Goal: Transaction & Acquisition: Purchase product/service

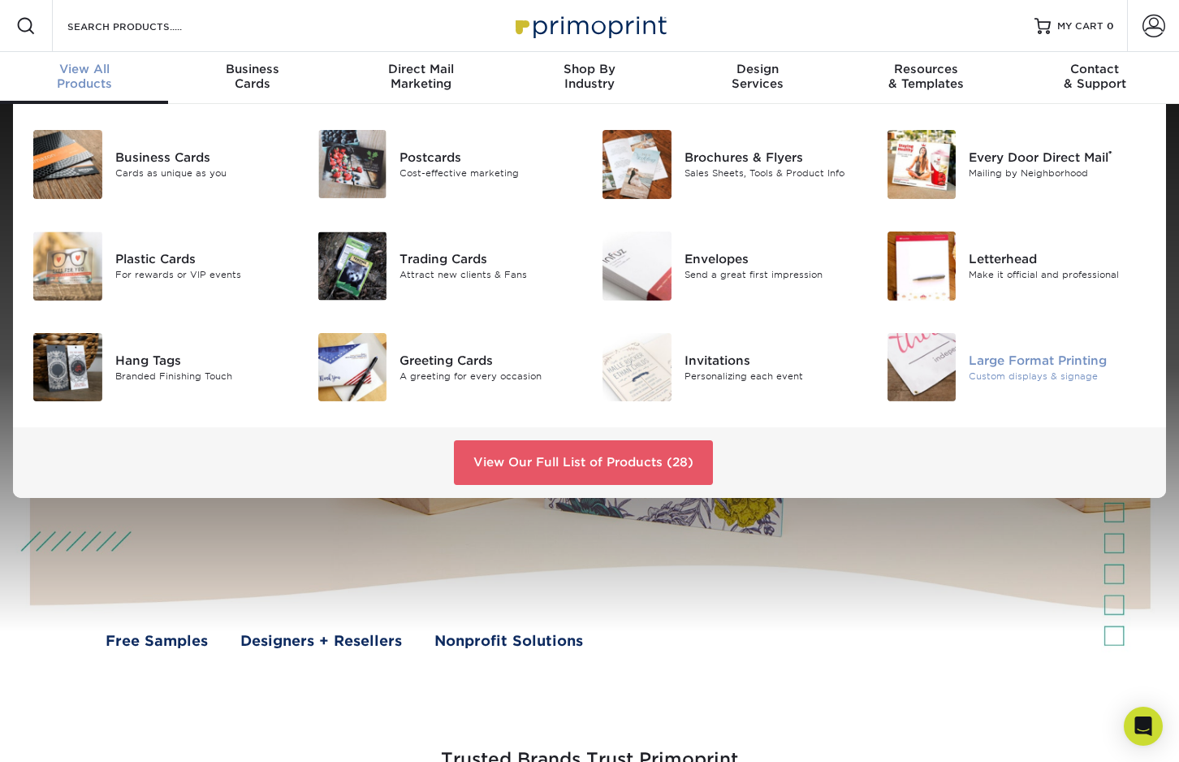
click at [919, 358] on img at bounding box center [921, 367] width 69 height 69
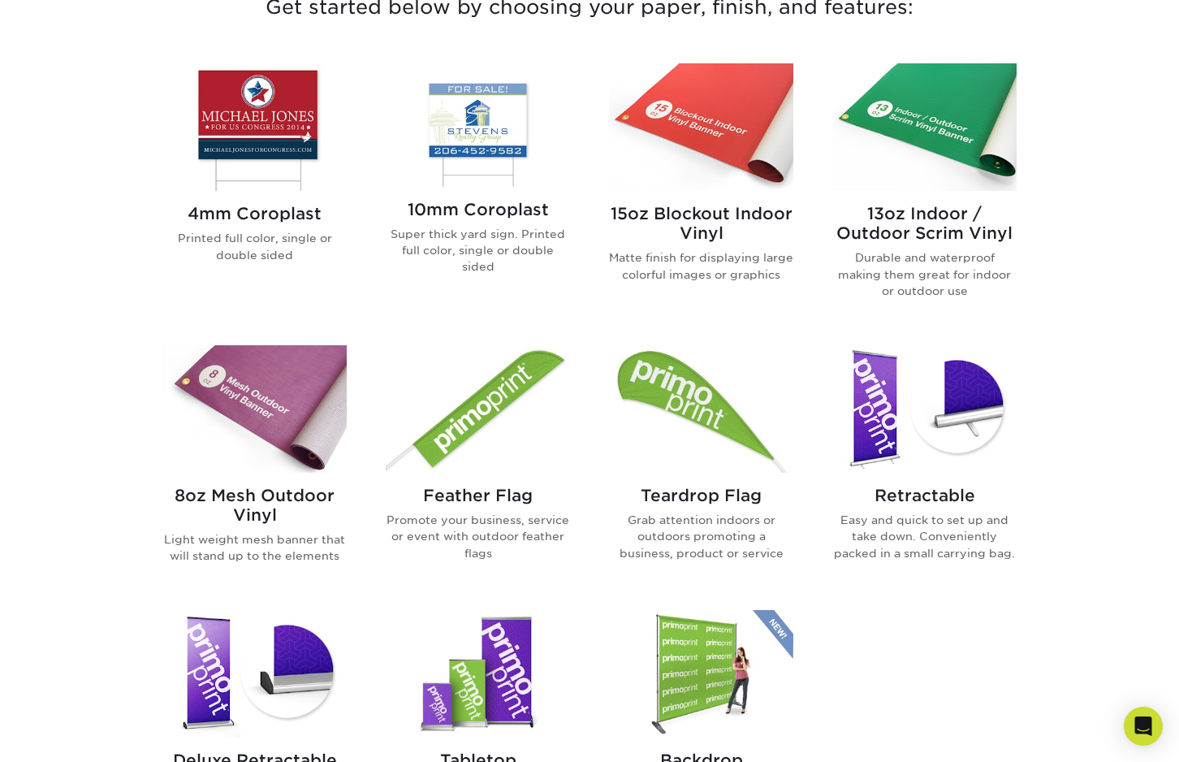
scroll to position [650, 0]
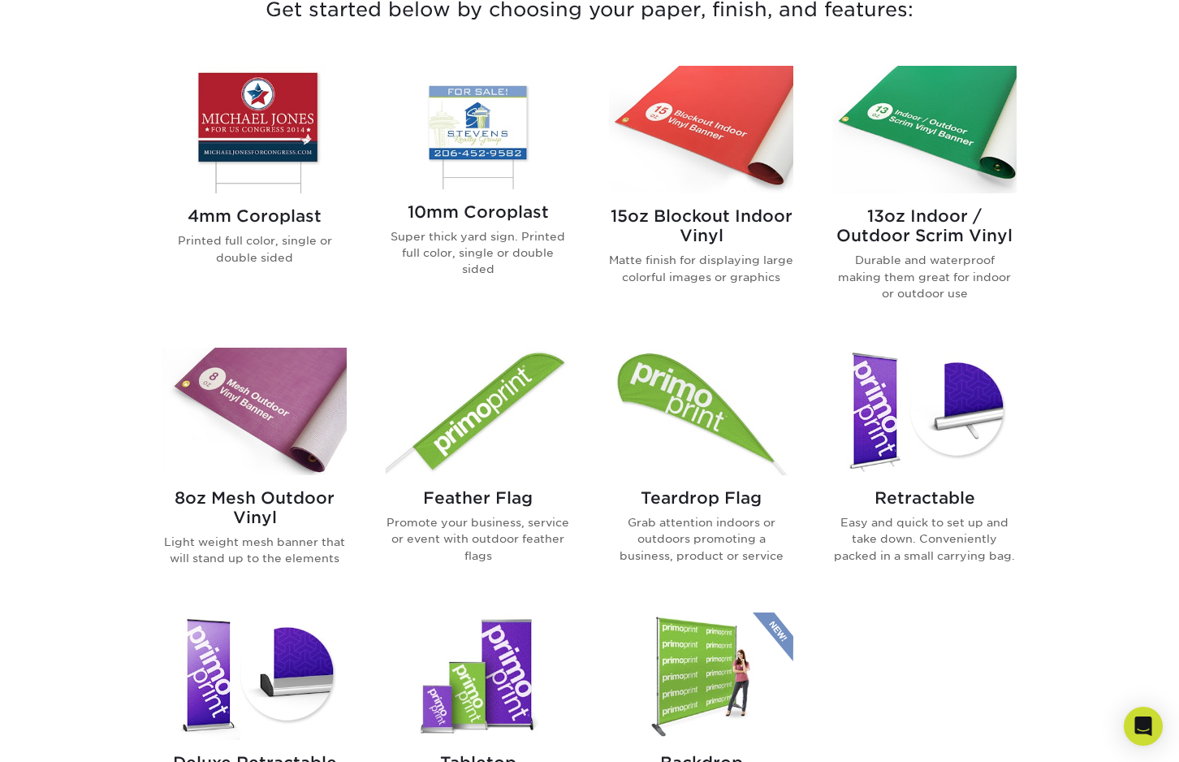
click at [304, 132] on img at bounding box center [254, 129] width 184 height 127
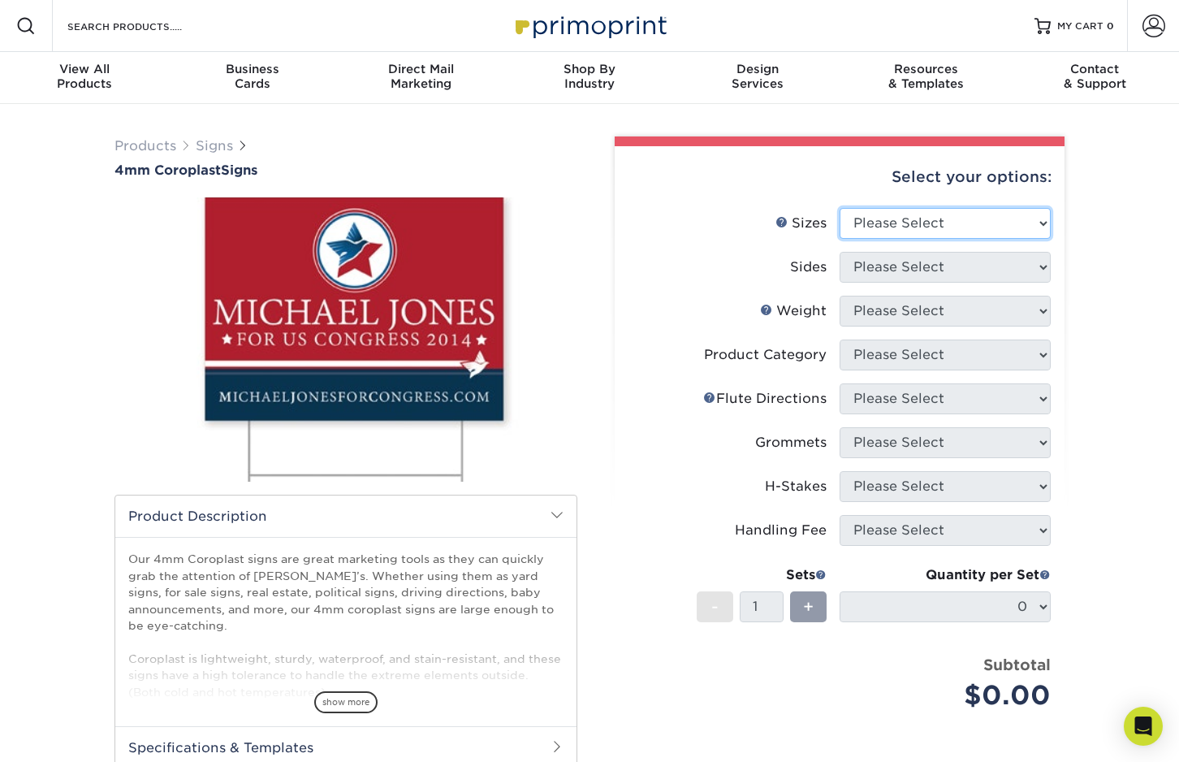
click at [935, 227] on select "Please Select 12" x 18" 18" x 24" 24" x 24" 24" x 36"" at bounding box center [945, 223] width 211 height 31
select select "24.00x36.00"
click at [840, 208] on select "Please Select 12" x 18" 18" x 24" 24" x 24" 24" x 36"" at bounding box center [945, 223] width 211 height 31
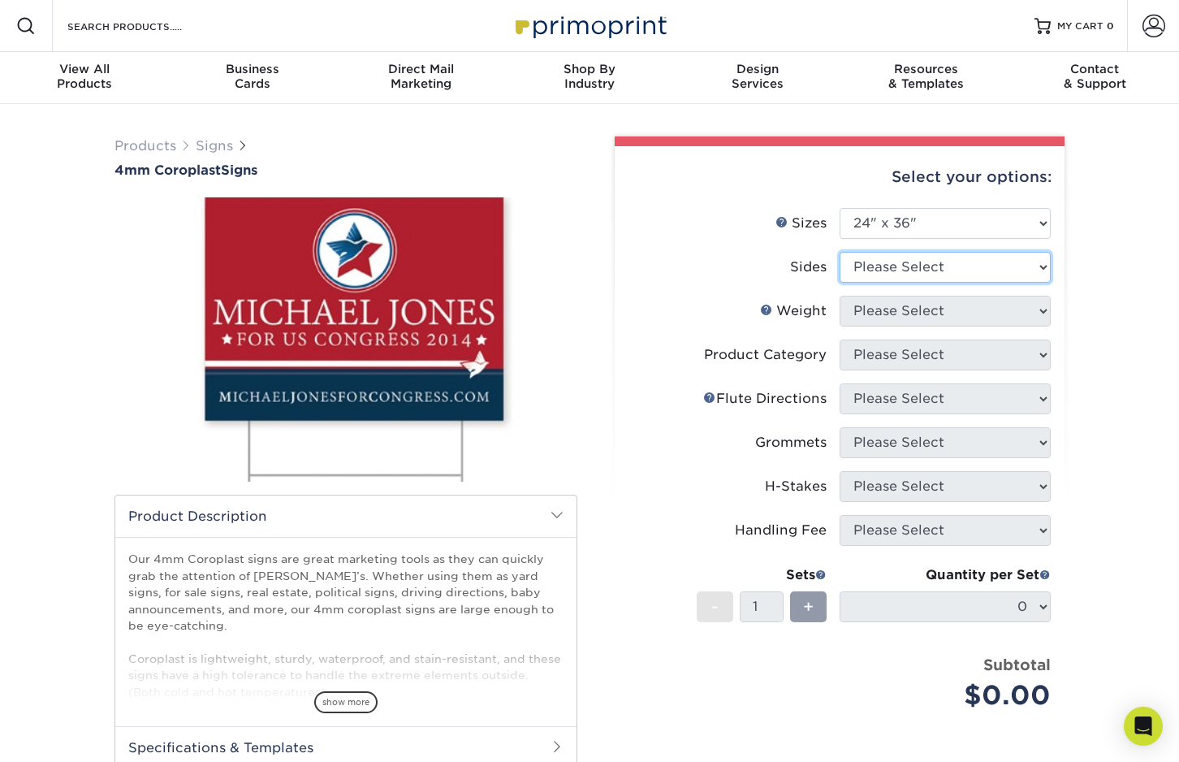
click at [935, 274] on select "Please Select Print Both Sides Print Front Only" at bounding box center [945, 267] width 211 height 31
select select "32d3c223-f82c-492b-b915-ba065a00862f"
click at [840, 252] on select "Please Select Print Both Sides Print Front Only" at bounding box center [945, 267] width 211 height 31
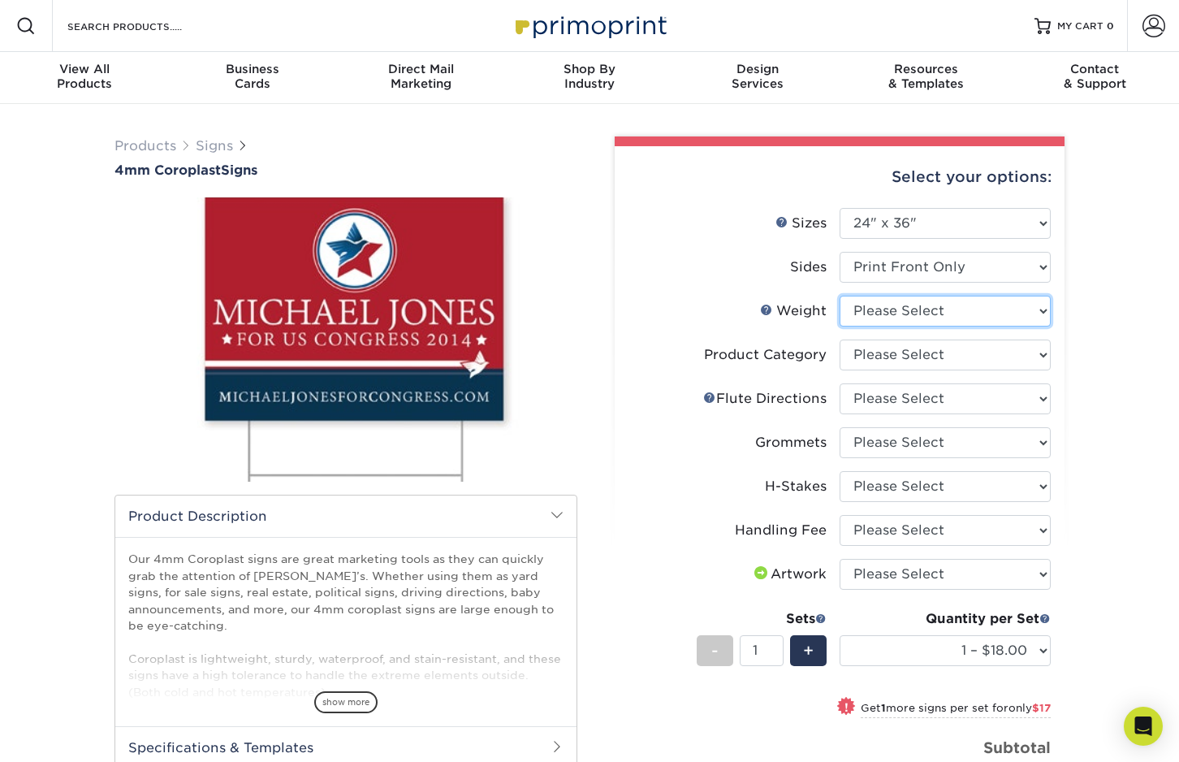
click at [929, 312] on select "Please Select 4CORO" at bounding box center [945, 311] width 211 height 31
select select "4CORO"
click at [840, 296] on select "Please Select 4CORO" at bounding box center [945, 311] width 211 height 31
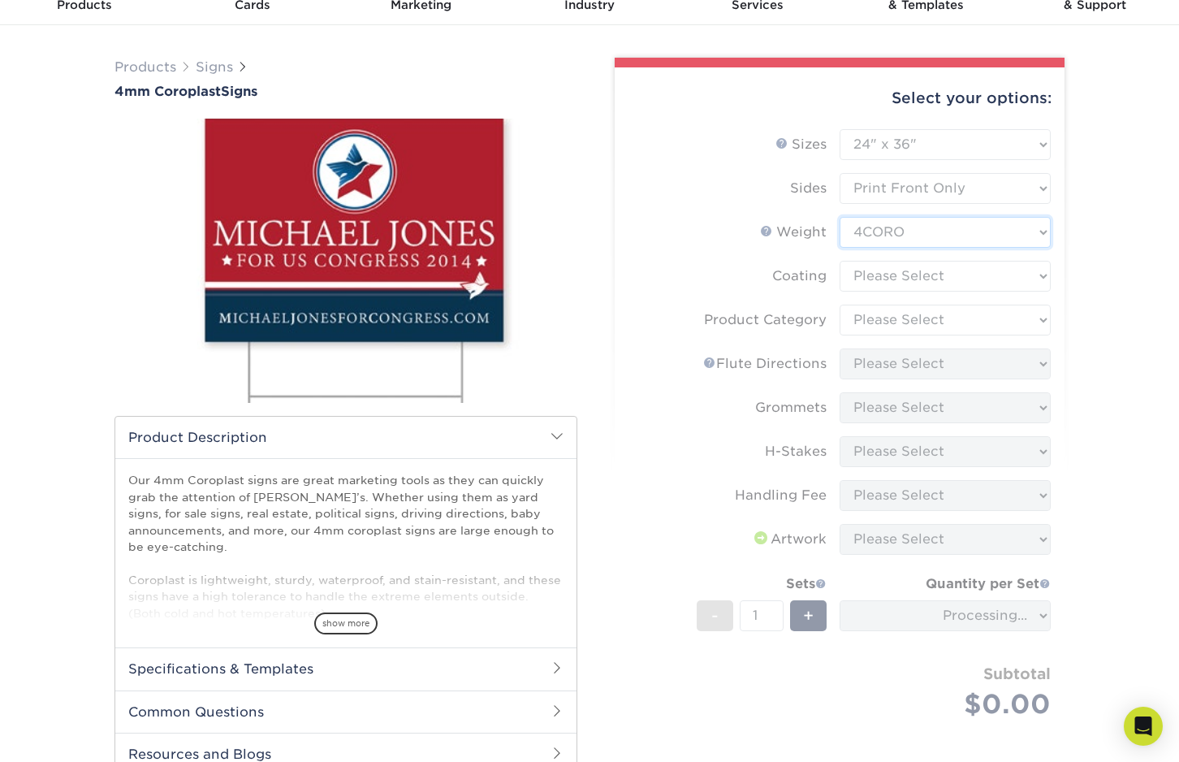
scroll to position [81, 0]
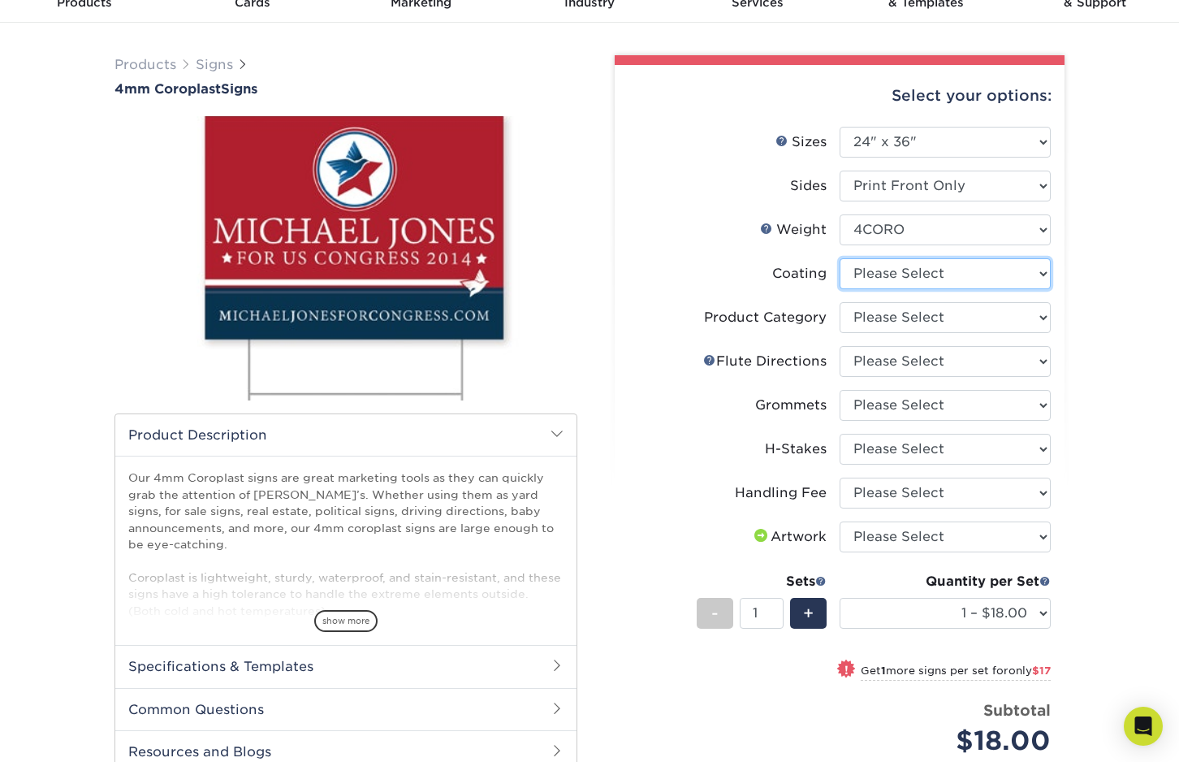
click at [955, 283] on select at bounding box center [945, 273] width 211 height 31
select select "3e7618de-abca-4bda-9f97-8b9129e913d8"
click at [840, 258] on select at bounding box center [945, 273] width 211 height 31
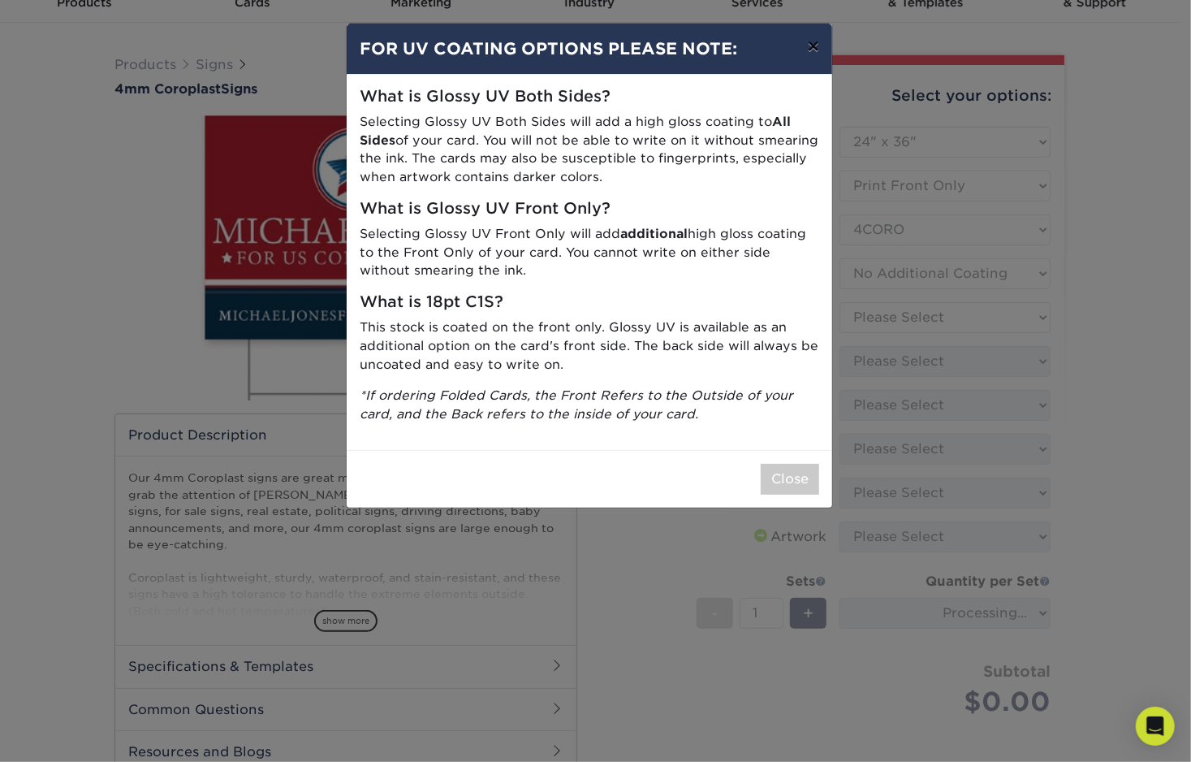
click at [817, 45] on button "×" at bounding box center [813, 46] width 37 height 45
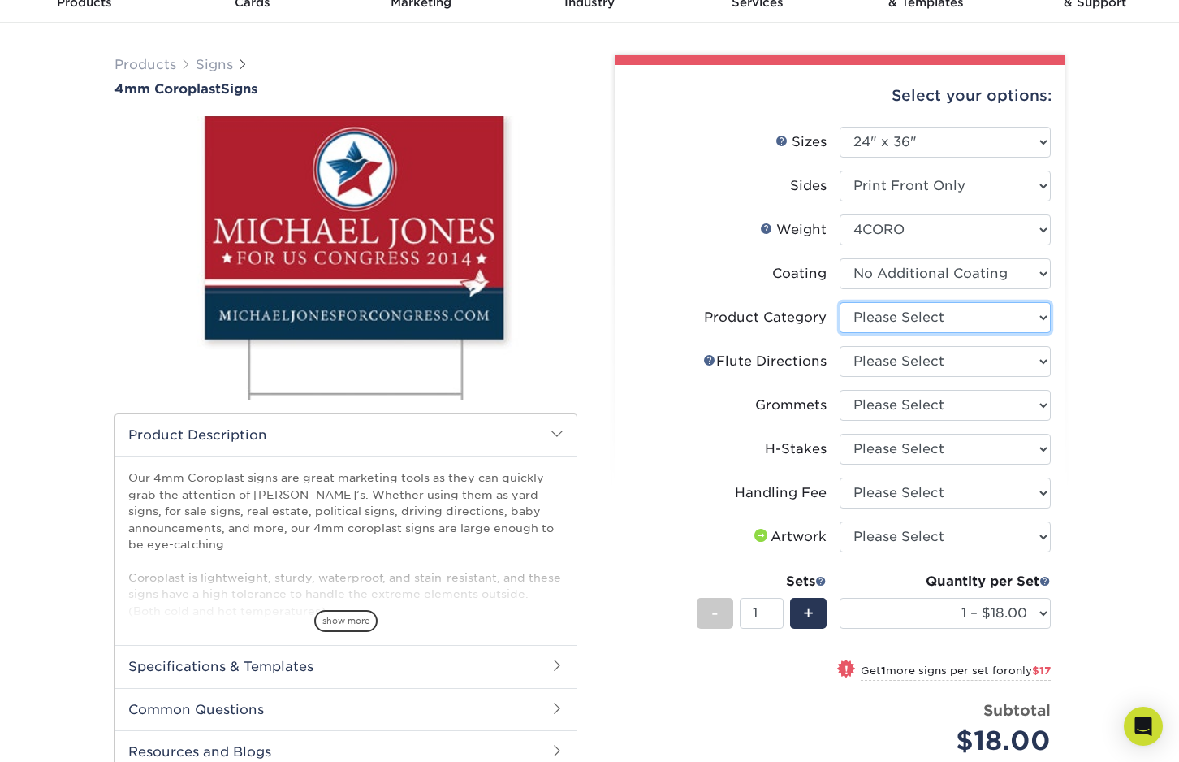
click at [978, 320] on select "Please Select Coroplast Signs" at bounding box center [945, 317] width 211 height 31
select select "b3582ed5-6912-492c-8440-2cc51afdb8e1"
click at [840, 302] on select "Please Select Coroplast Signs" at bounding box center [945, 317] width 211 height 31
click at [982, 360] on select "Please Select Flute Direction (Horizontal) Flute Direction (Vertical)" at bounding box center [945, 361] width 211 height 31
select select "b9474d6d-25b7-40b8-b284-85b7690982f8"
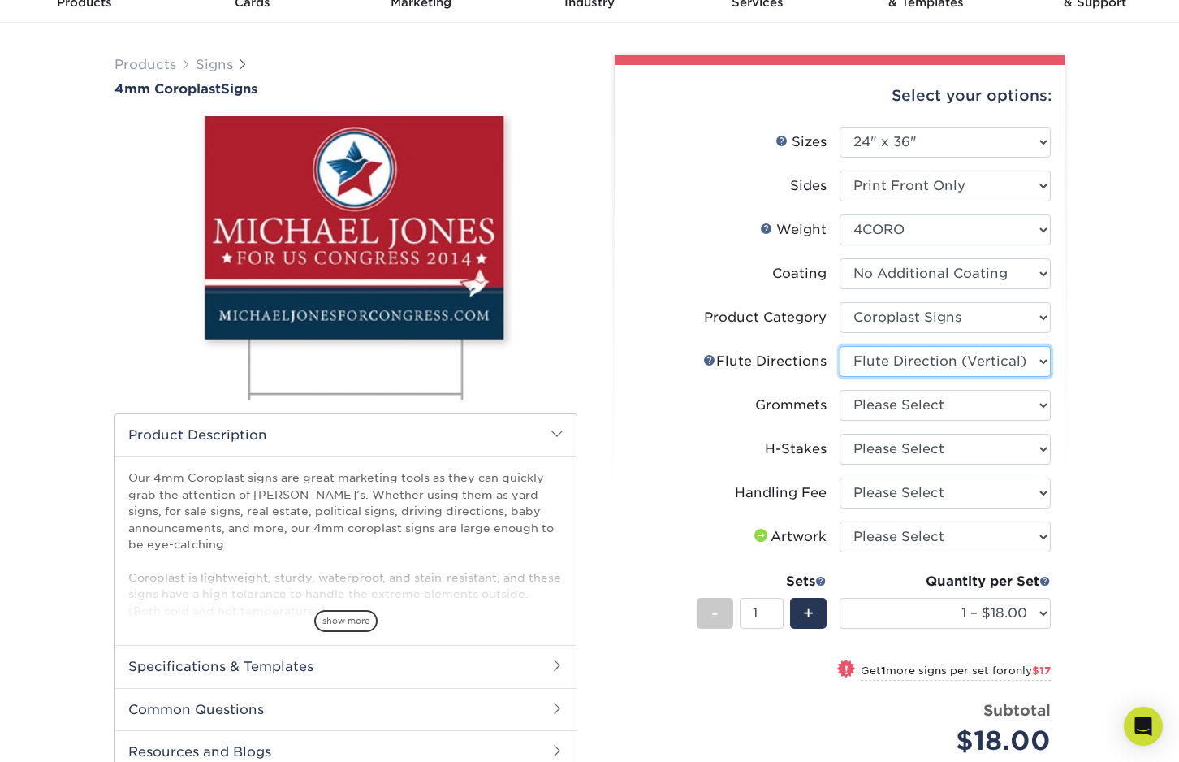
click at [840, 346] on select "Please Select Flute Direction (Horizontal) Flute Direction (Vertical)" at bounding box center [945, 361] width 211 height 31
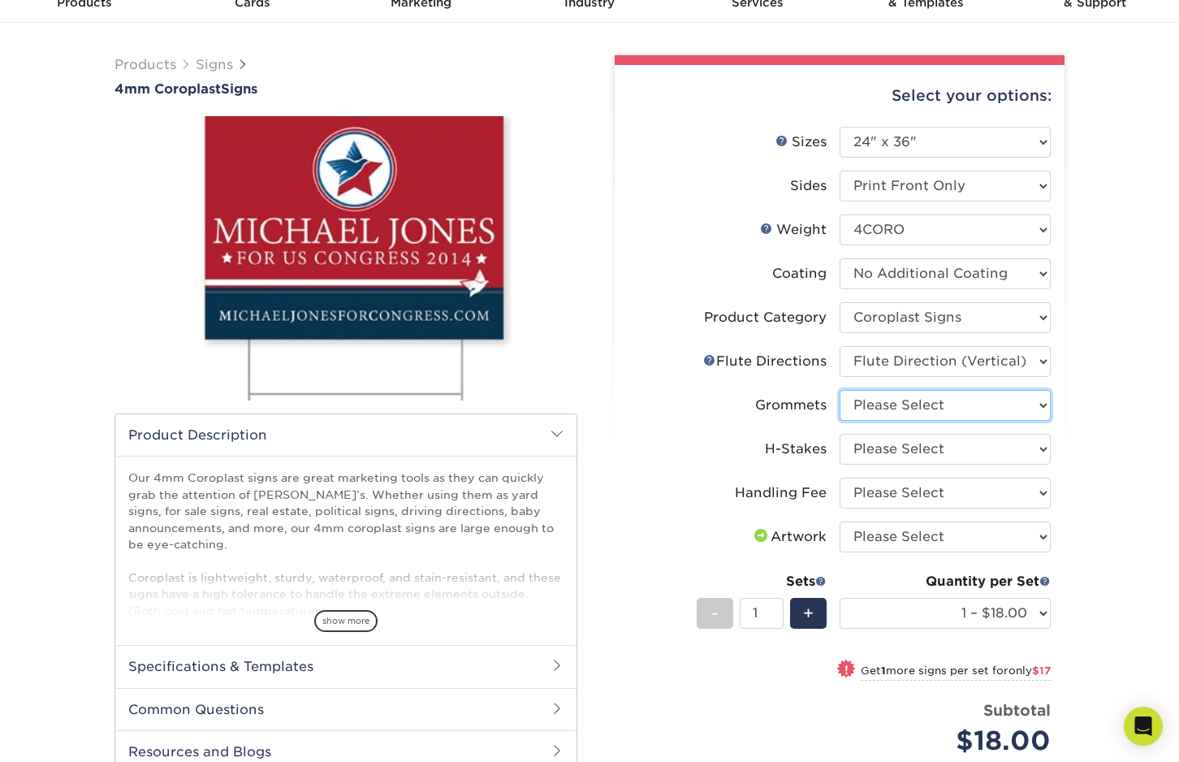
click at [976, 405] on select "Please Select No Grommets Yes, Grommet All 4 Corners Yes, Grommet All 4 Corners…" at bounding box center [945, 405] width 211 height 31
select select "90d329df-db80-4206-b821-ff9d3f363977"
click at [840, 390] on select "Please Select No Grommets Yes, Grommet All 4 Corners Yes, Grommet All 4 Corners…" at bounding box center [945, 405] width 211 height 31
click at [964, 456] on select "Please Select No H-Stakes Yes" at bounding box center [945, 449] width 211 height 31
select select "aec992a9-897e-40ed-b45c-8ce74849ba63"
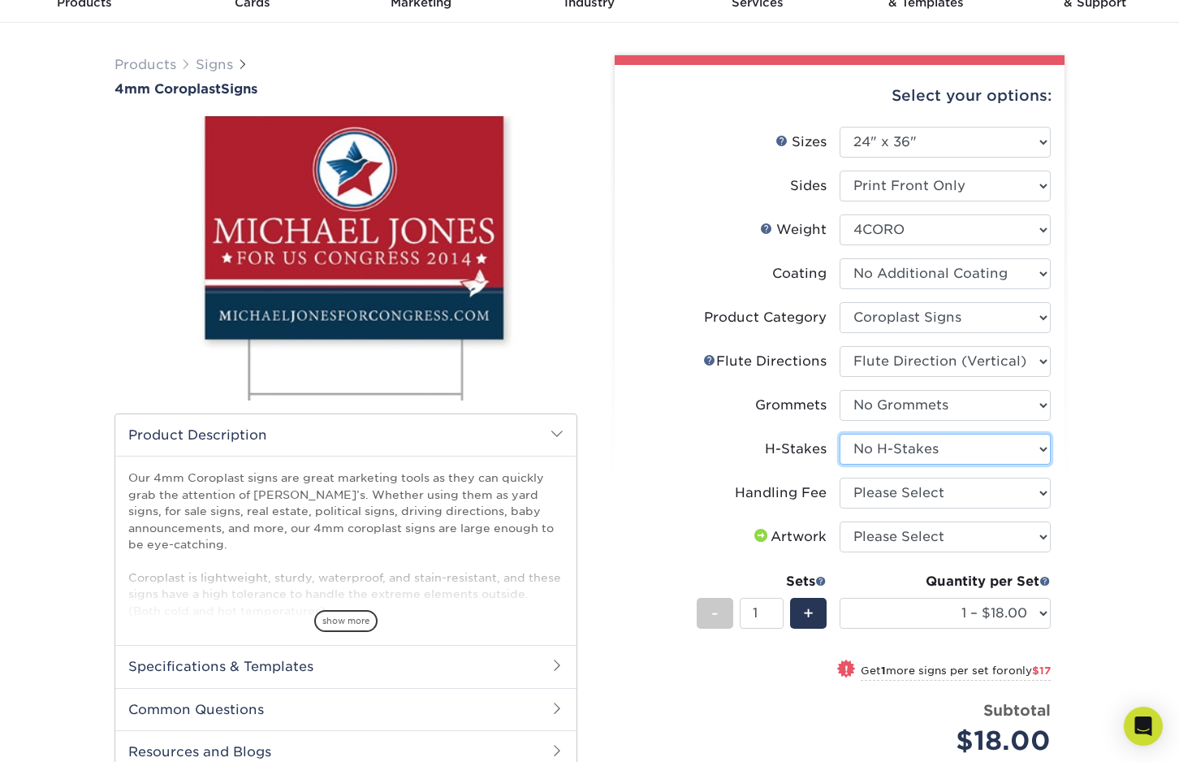
click at [840, 434] on select "Please Select No H-Stakes Yes" at bounding box center [945, 449] width 211 height 31
click at [917, 492] on select "Please Select Handling Fee" at bounding box center [945, 492] width 211 height 31
select select "ab74c079-444c-4260-ae6a-e09bdee8073c"
click at [840, 477] on select "Please Select Handling Fee" at bounding box center [945, 492] width 211 height 31
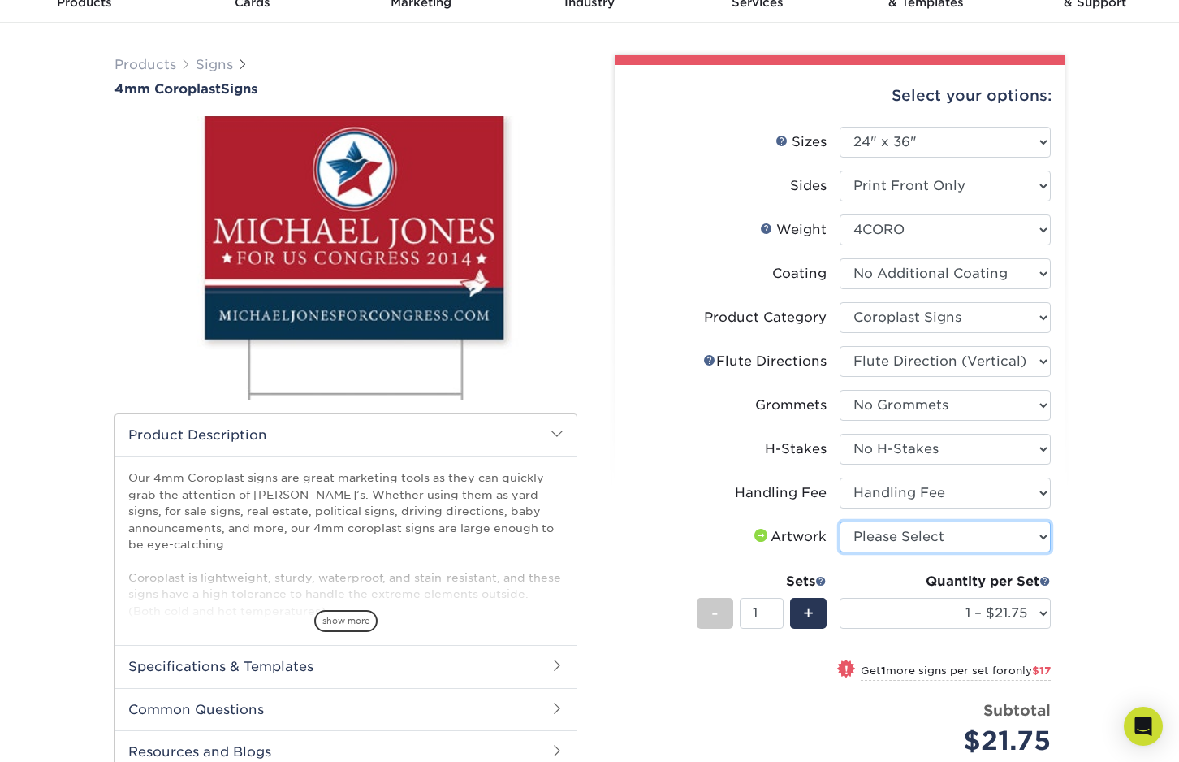
click at [937, 530] on select "Please Select I will upload files I need a design - $50" at bounding box center [945, 536] width 211 height 31
select select "upload"
click at [840, 521] on select "Please Select I will upload files I need a design - $50" at bounding box center [945, 536] width 211 height 31
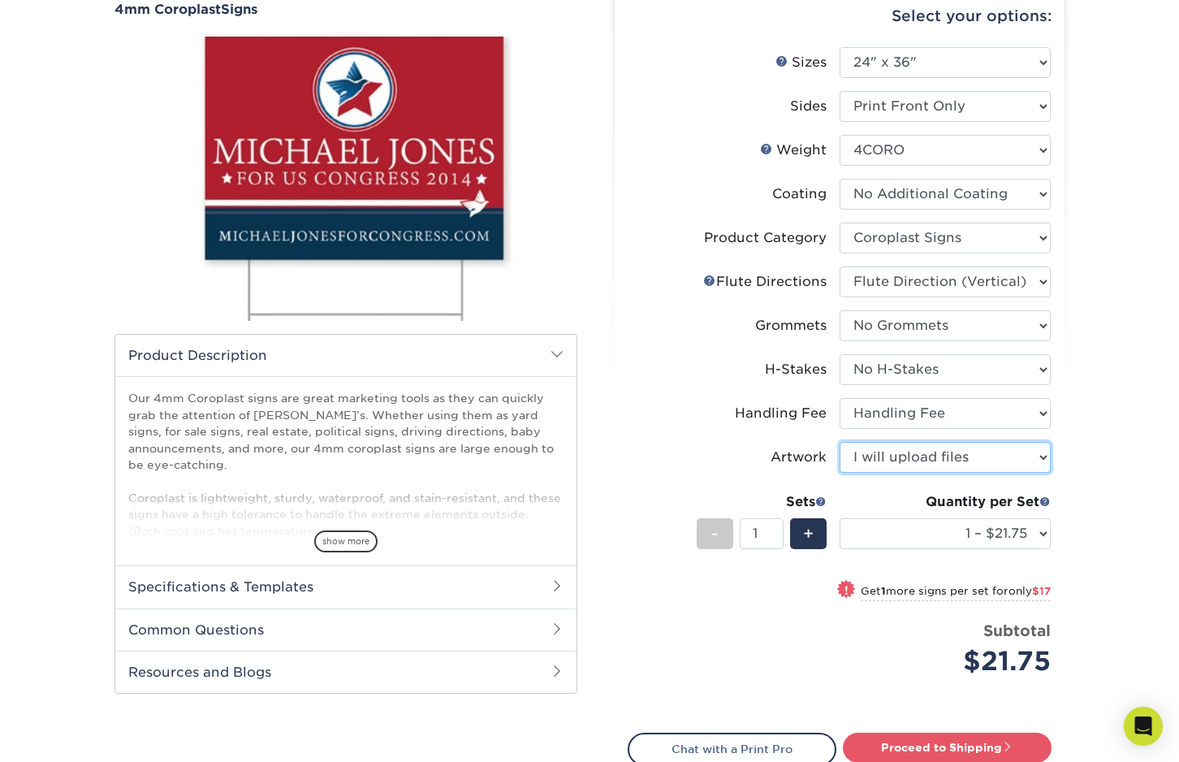
scroll to position [162, 0]
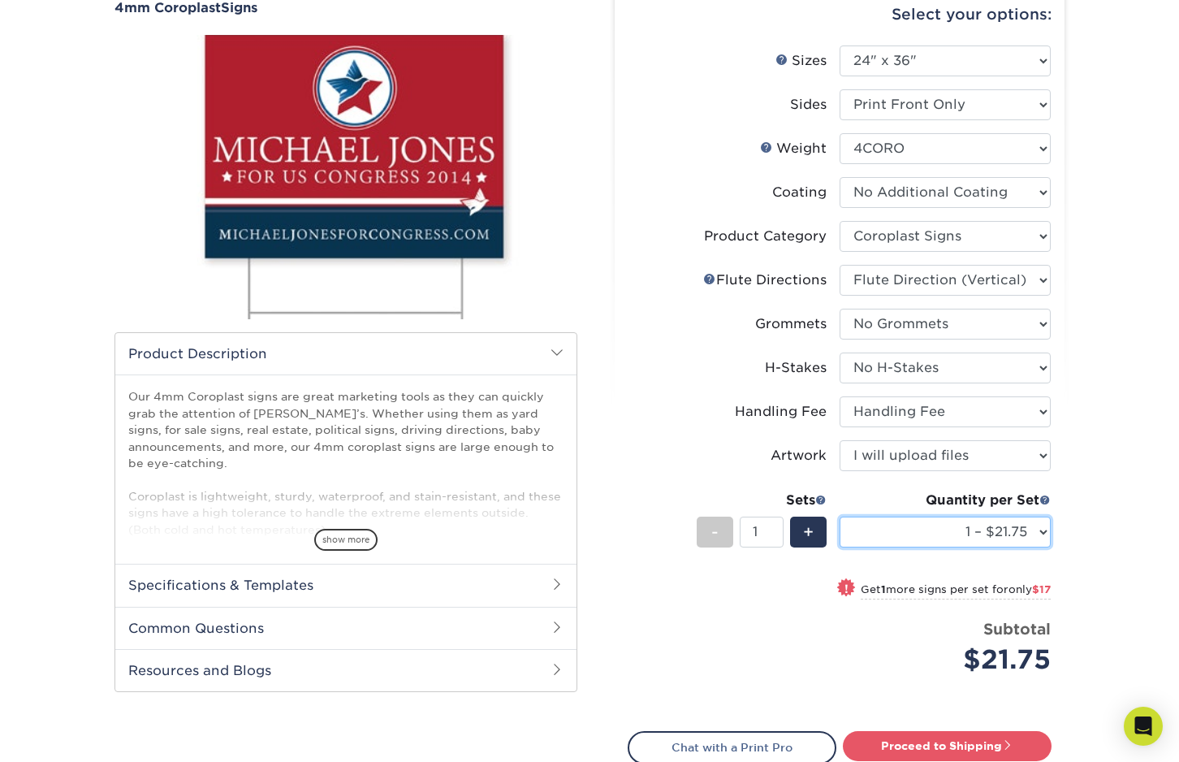
click at [1039, 529] on select "1 – $21.75 2 – $38.75 3 – $55.75 4 – $69.00 5 – $86.00 6 – $103.00 7 – $120.00 …" at bounding box center [945, 531] width 211 height 31
click at [1083, 519] on div "Products Signs 4mm Coroplast Signs /" at bounding box center [589, 431] width 1179 height 978
click at [1038, 529] on select "1 – $21.75 2 – $38.75 3 – $55.75 4 – $69.00 5 – $86.00 6 – $103.00 7 – $120.00 …" at bounding box center [945, 531] width 211 height 31
click at [1060, 525] on div "Select your options: Sizes Help Sizes Please Select 12" x 18" 18" x 24" 24" x 2…" at bounding box center [840, 429] width 450 height 891
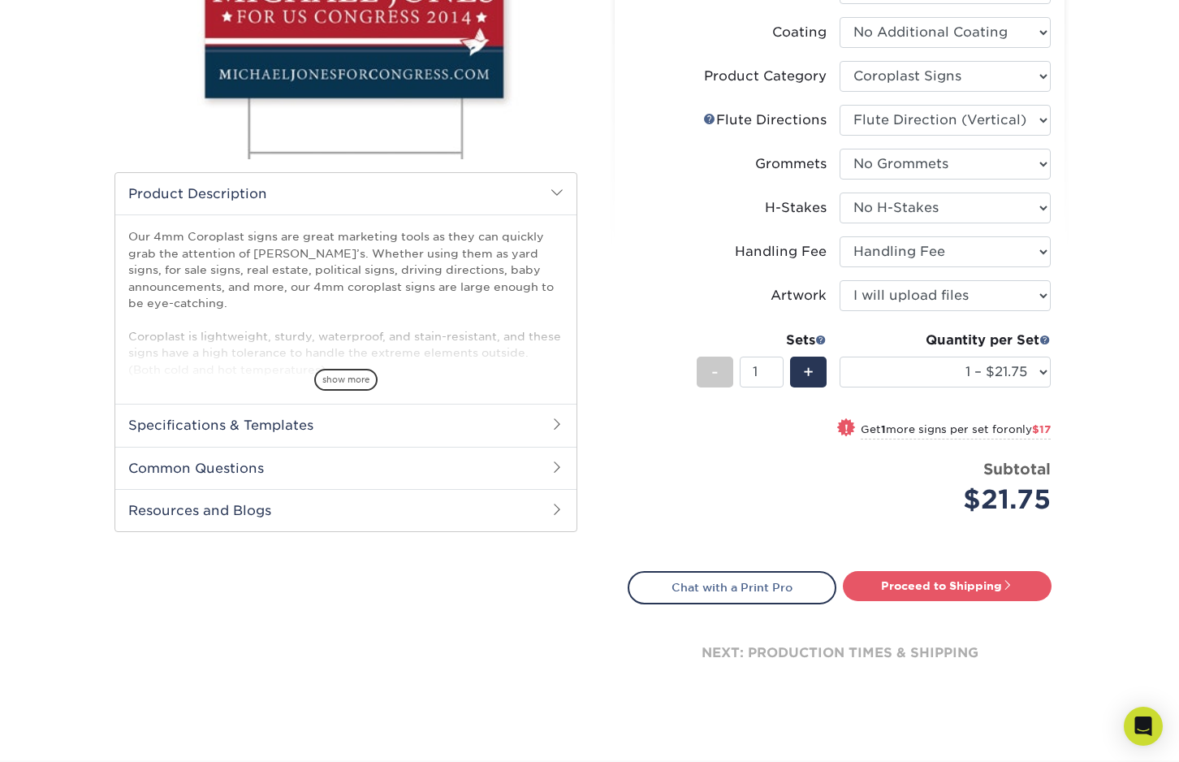
scroll to position [325, 0]
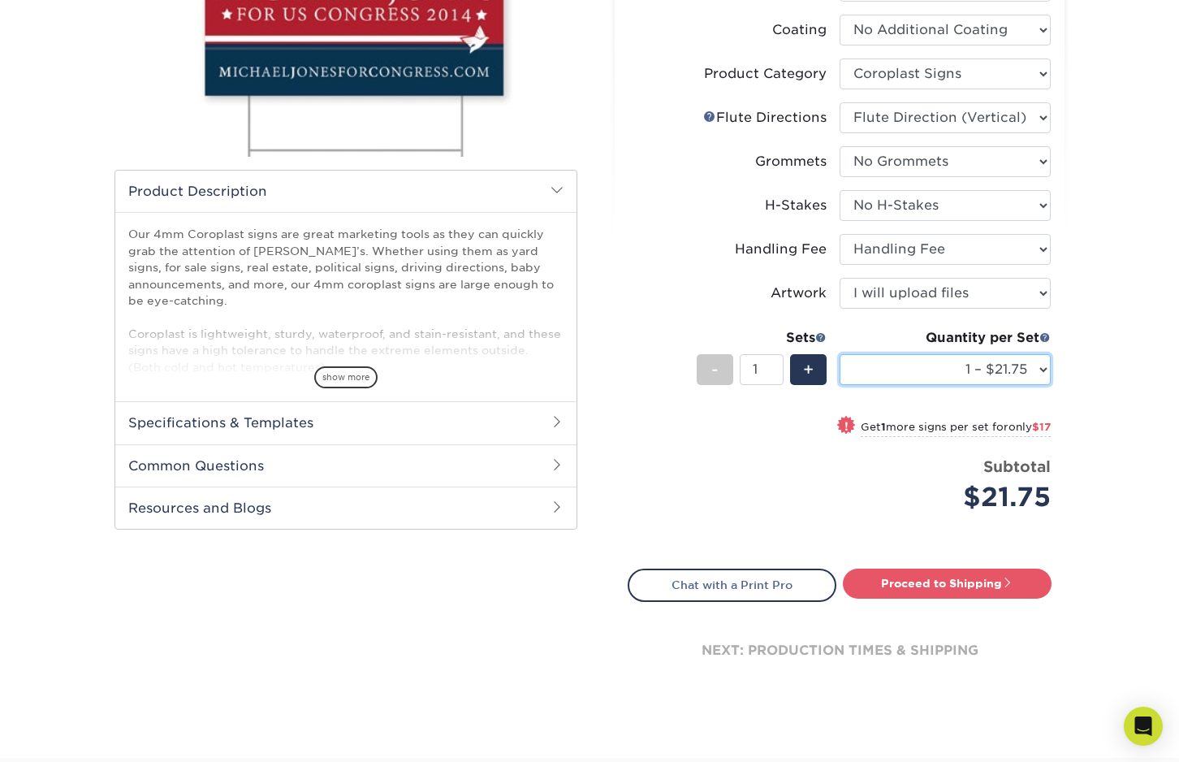
click at [1041, 372] on select "1 – $21.75 2 – $38.75 3 – $55.75 4 – $69.00 5 – $86.00 6 – $103.00 7 – $120.00 …" at bounding box center [945, 369] width 211 height 31
click at [1104, 359] on div "Products Signs 4mm Coroplast Signs /" at bounding box center [589, 268] width 1179 height 978
click at [812, 370] on span "+" at bounding box center [808, 369] width 11 height 24
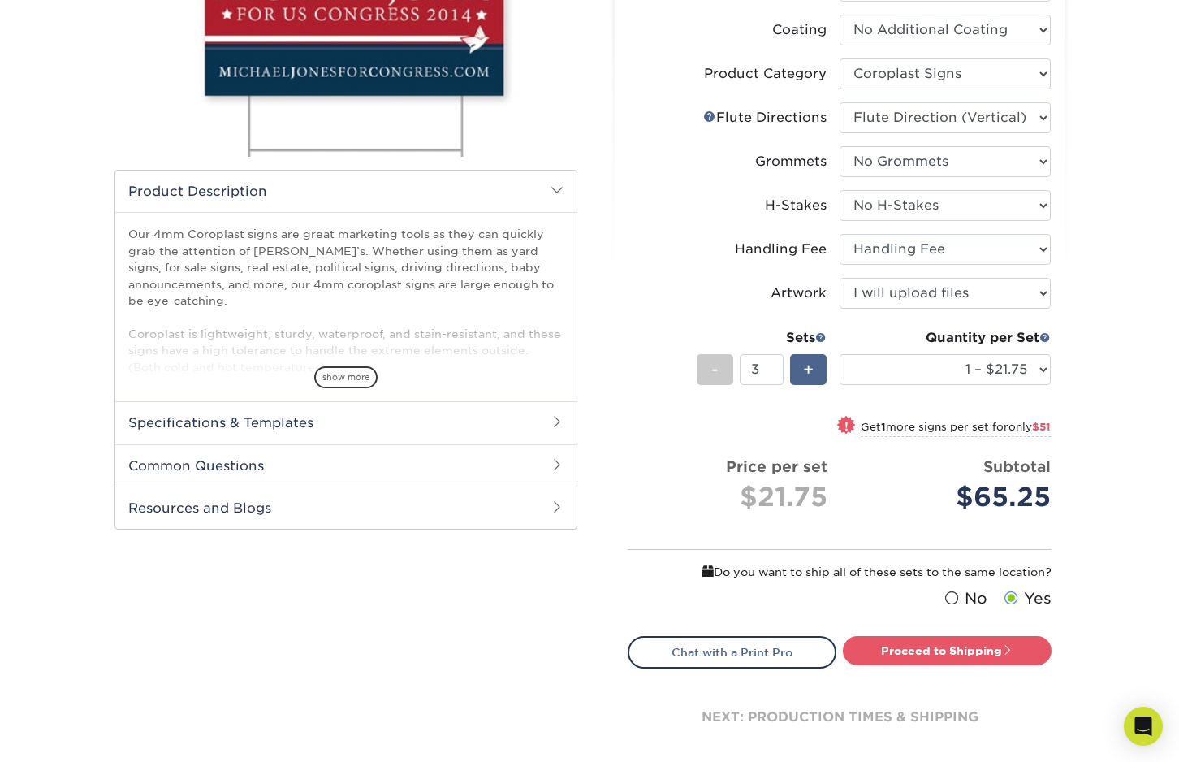
click at [812, 370] on span "+" at bounding box center [808, 369] width 11 height 24
click at [713, 371] on span "-" at bounding box center [714, 369] width 7 height 24
type input "5"
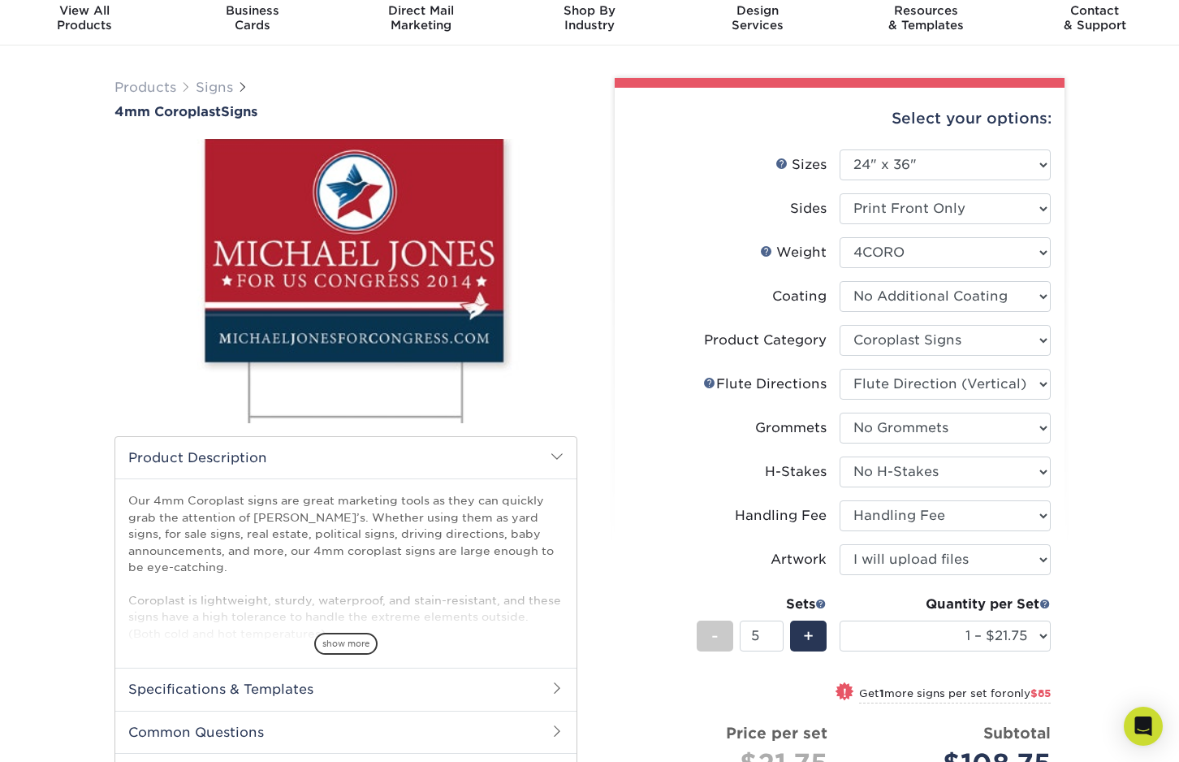
scroll to position [568, 0]
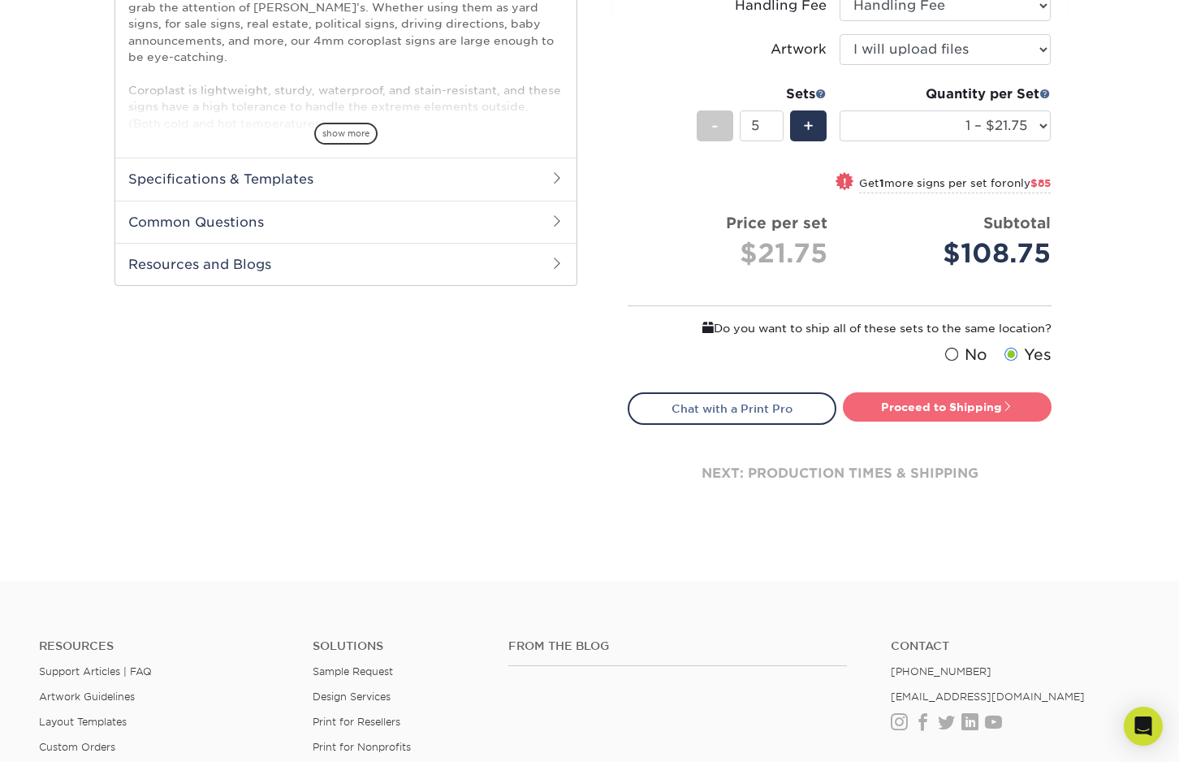
click at [942, 410] on link "Proceed to Shipping" at bounding box center [947, 406] width 209 height 29
type input "Set 1"
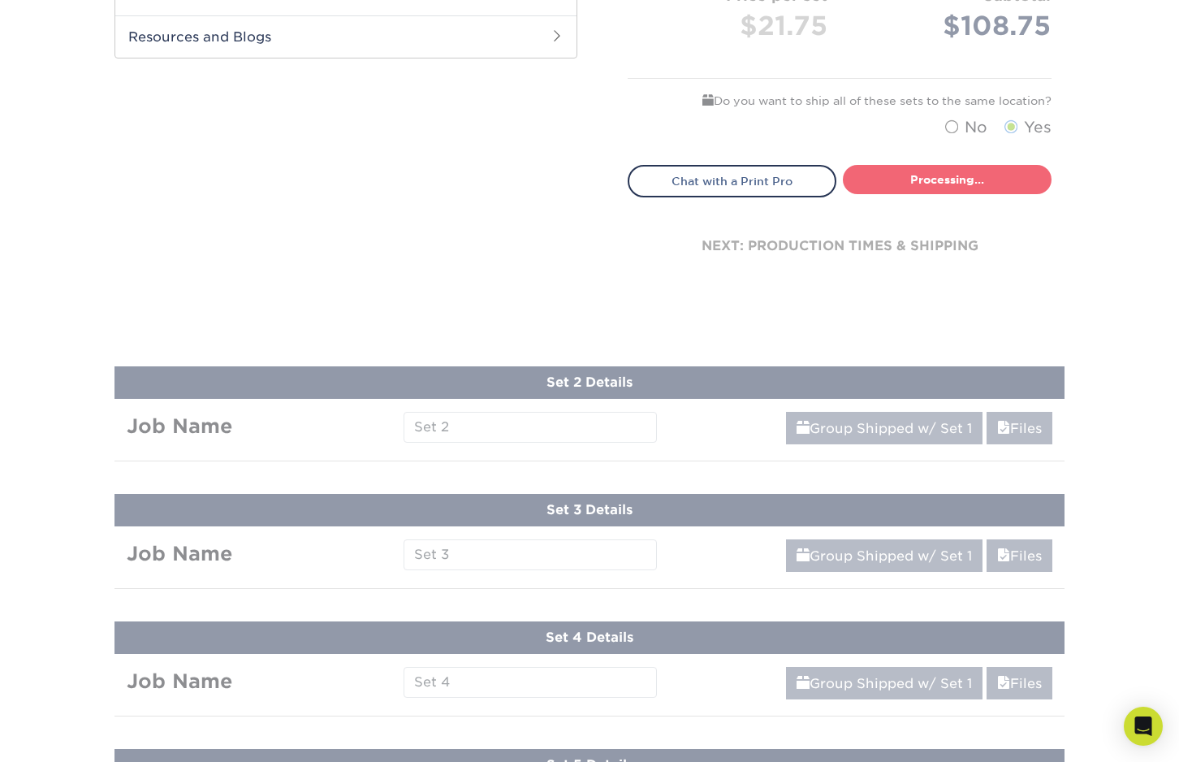
select select "044640a2-81e0-4a14-b128-5232b6ab5635"
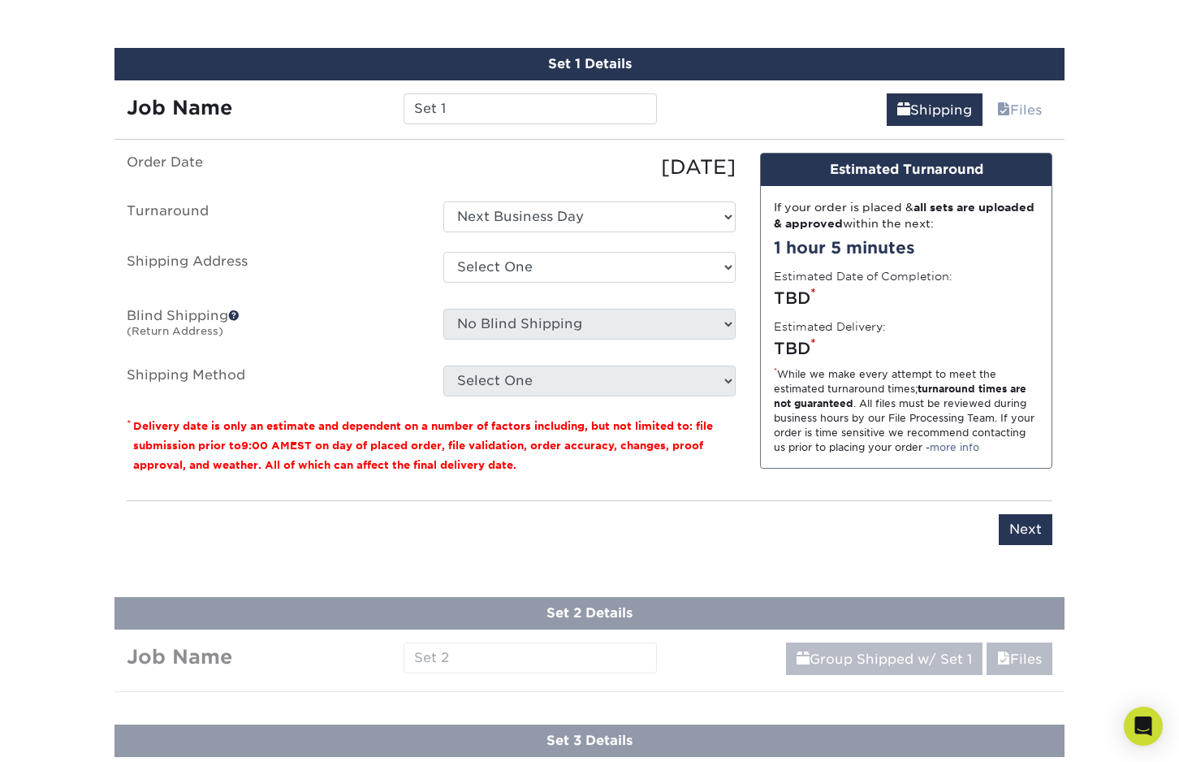
scroll to position [1004, 0]
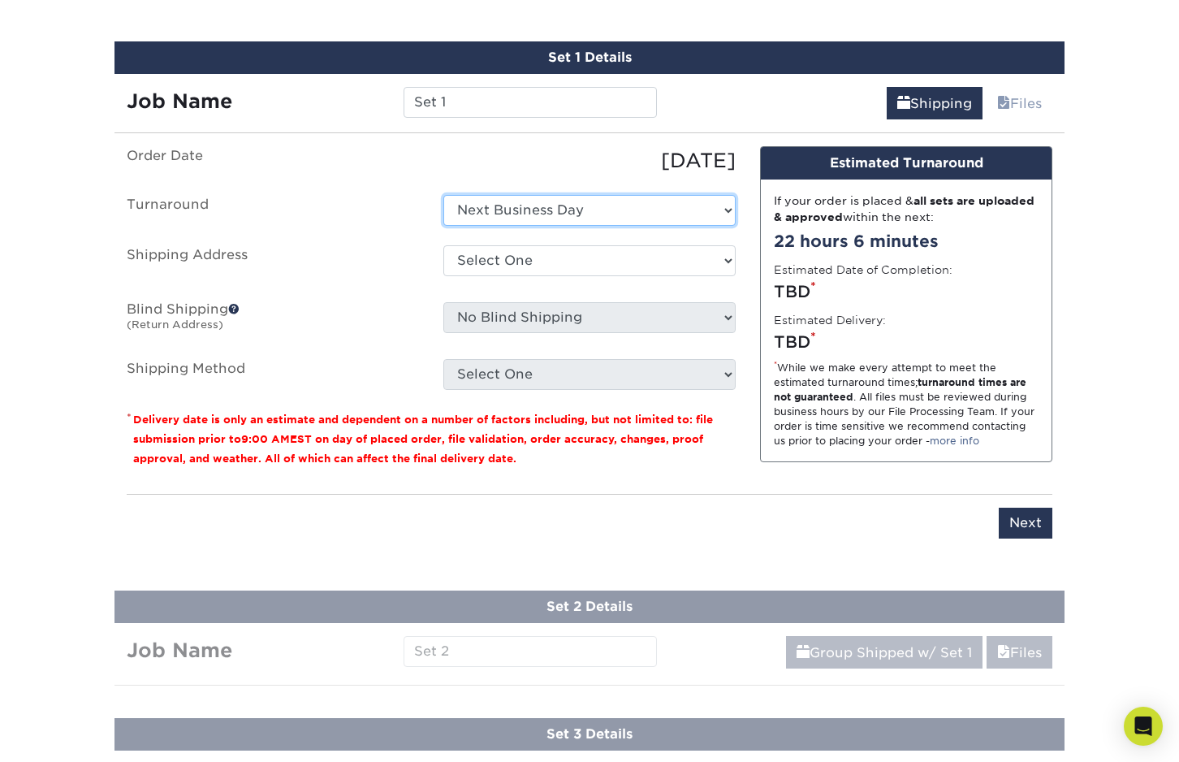
click at [577, 204] on select "Select One Next Business Day" at bounding box center [589, 210] width 292 height 31
click at [575, 205] on select "Select One Next Business Day" at bounding box center [589, 210] width 292 height 31
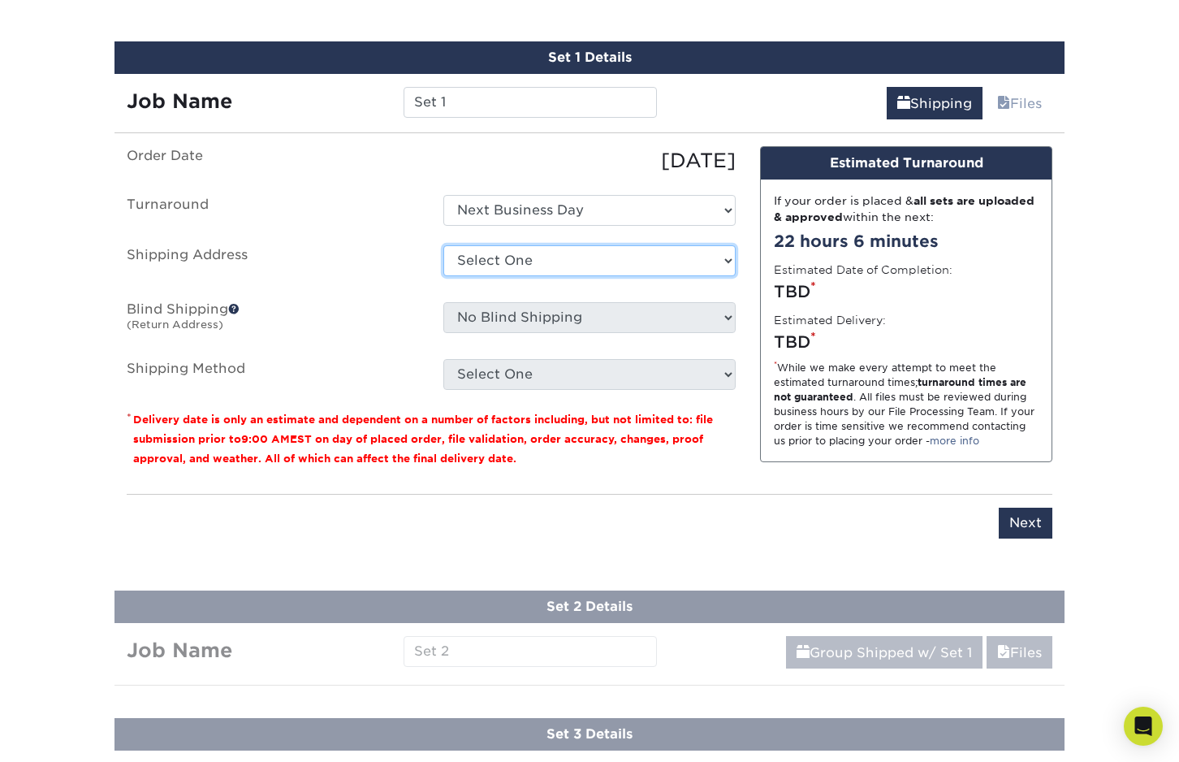
click at [572, 252] on select "Select One + Add New Address - Login" at bounding box center [589, 260] width 292 height 31
click at [443, 276] on select "Select One + Add New Address - Login" at bounding box center [589, 260] width 292 height 31
select select "-1"
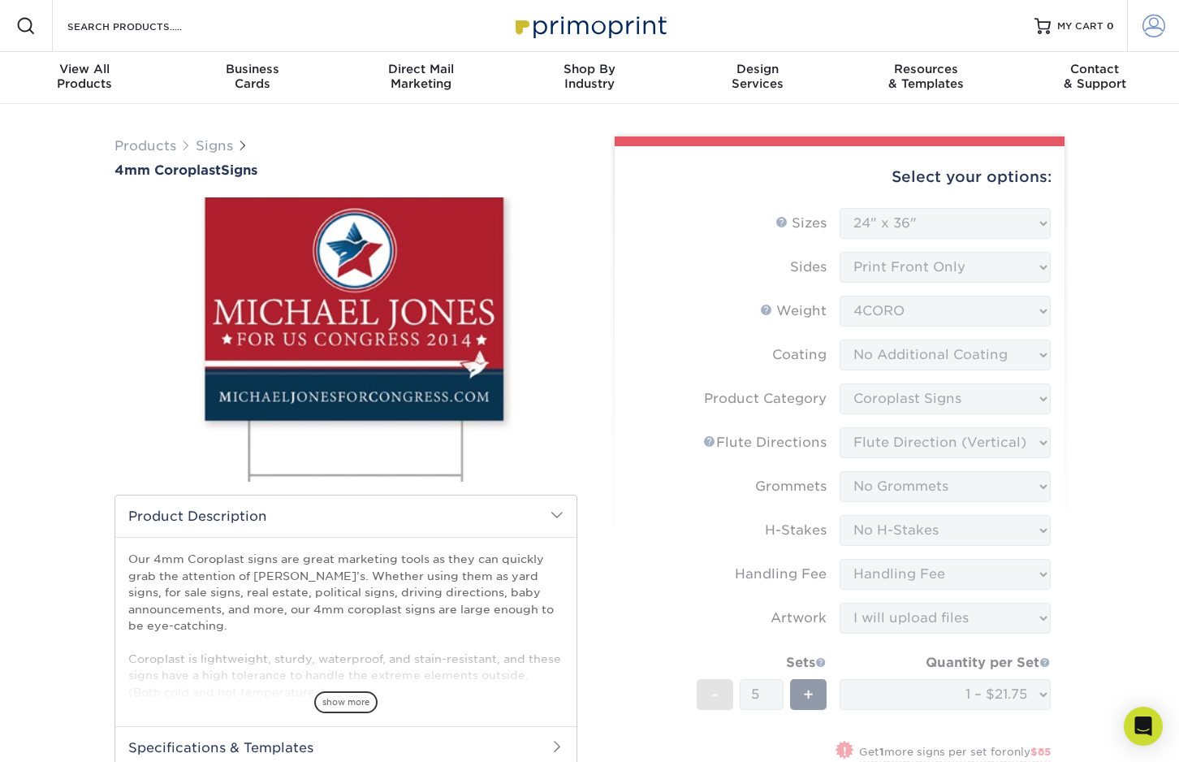
click at [1169, 25] on link "Account" at bounding box center [1153, 26] width 52 height 52
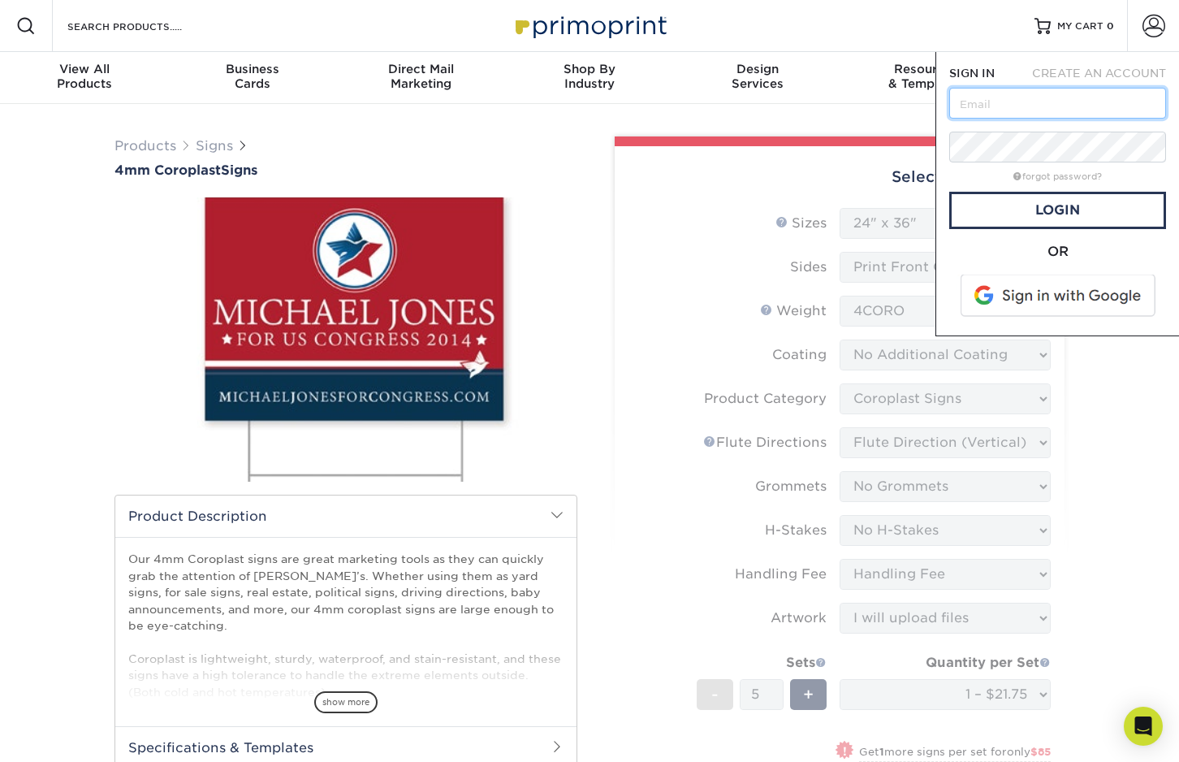
type input "Josh@StoneRidge.TV"
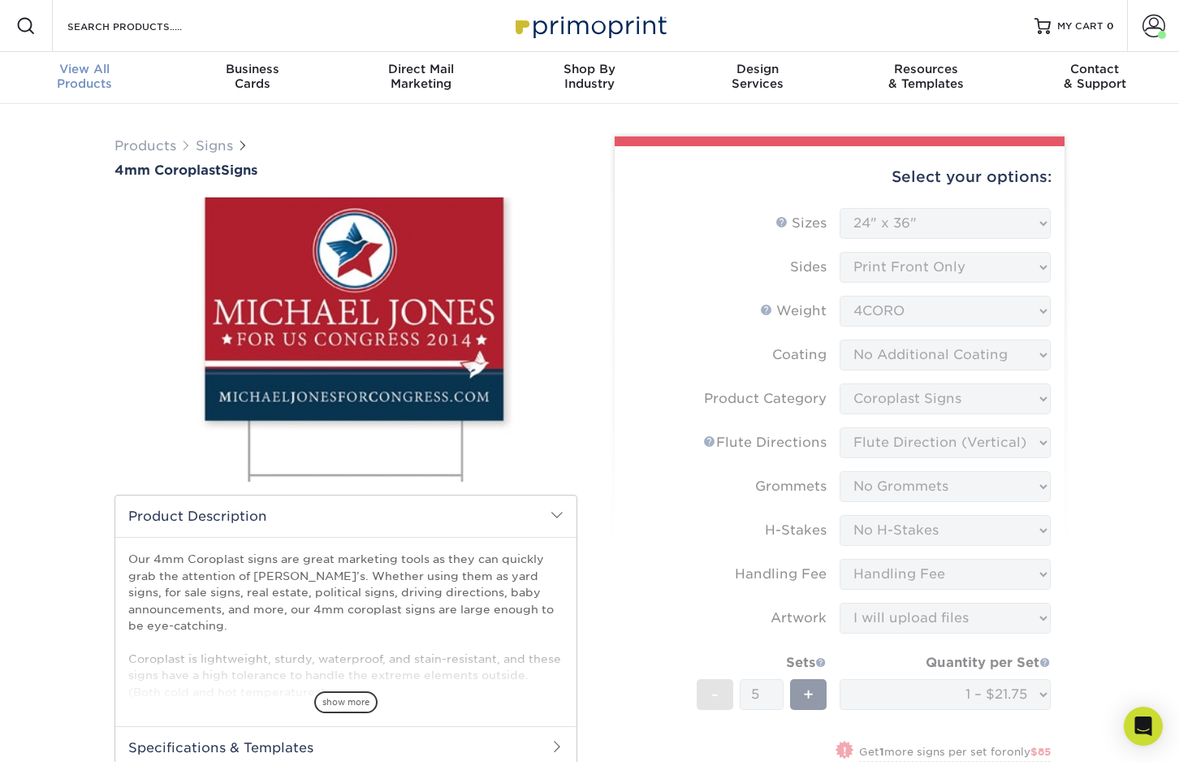
click at [70, 70] on span "View All" at bounding box center [84, 69] width 168 height 15
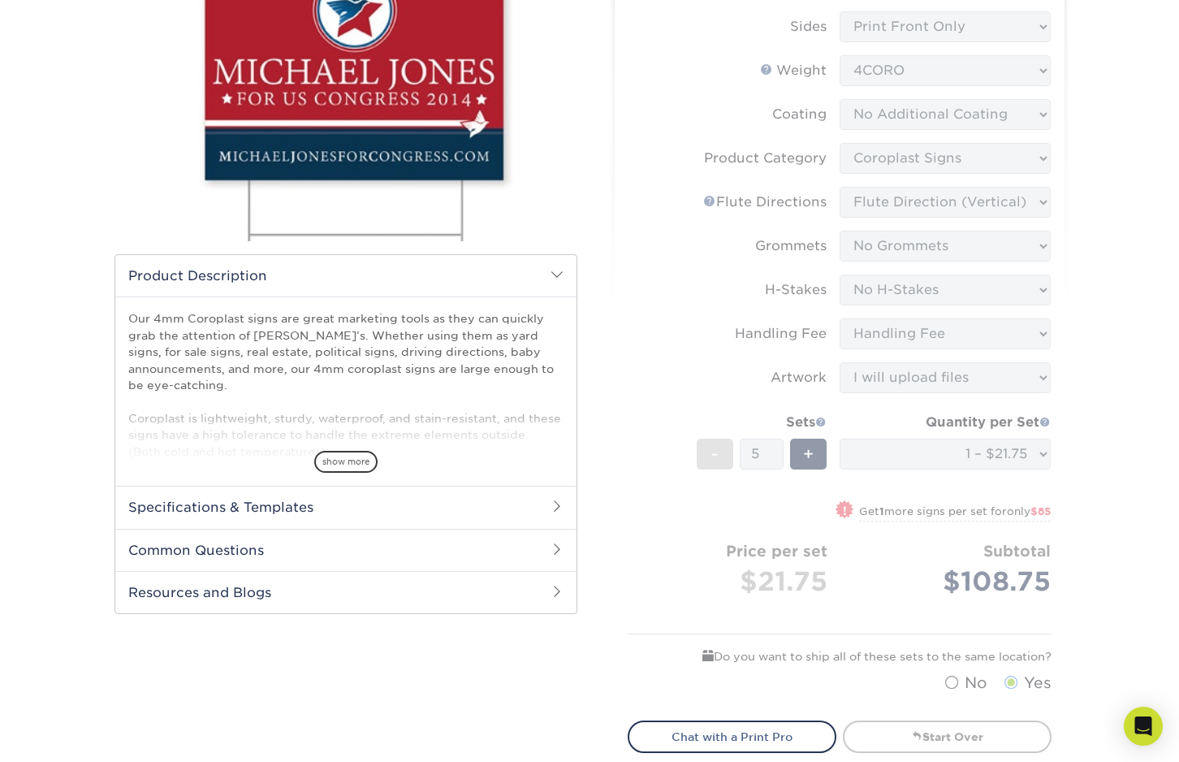
scroll to position [244, 0]
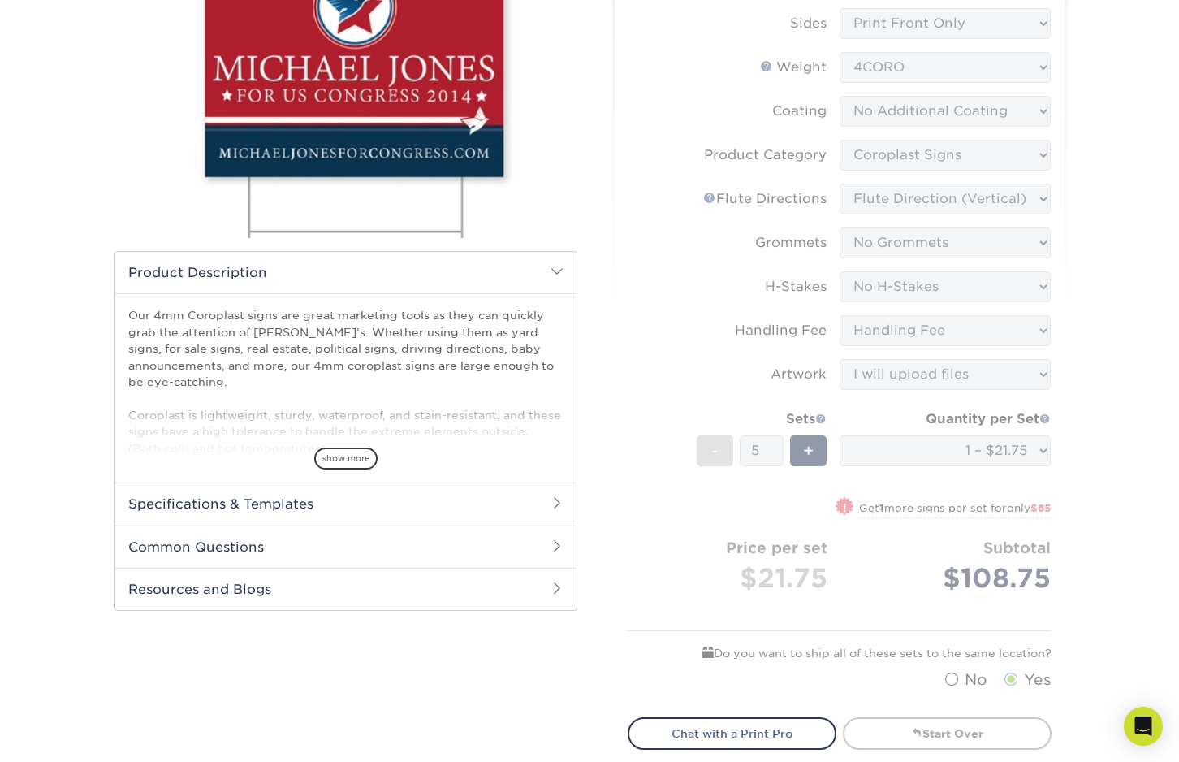
click at [652, 514] on form "Sizes Help Sizes Please Select 12" x 18" 18" x 24" 24" x 24" 24" x 36" Sides Pl…" at bounding box center [840, 330] width 424 height 733
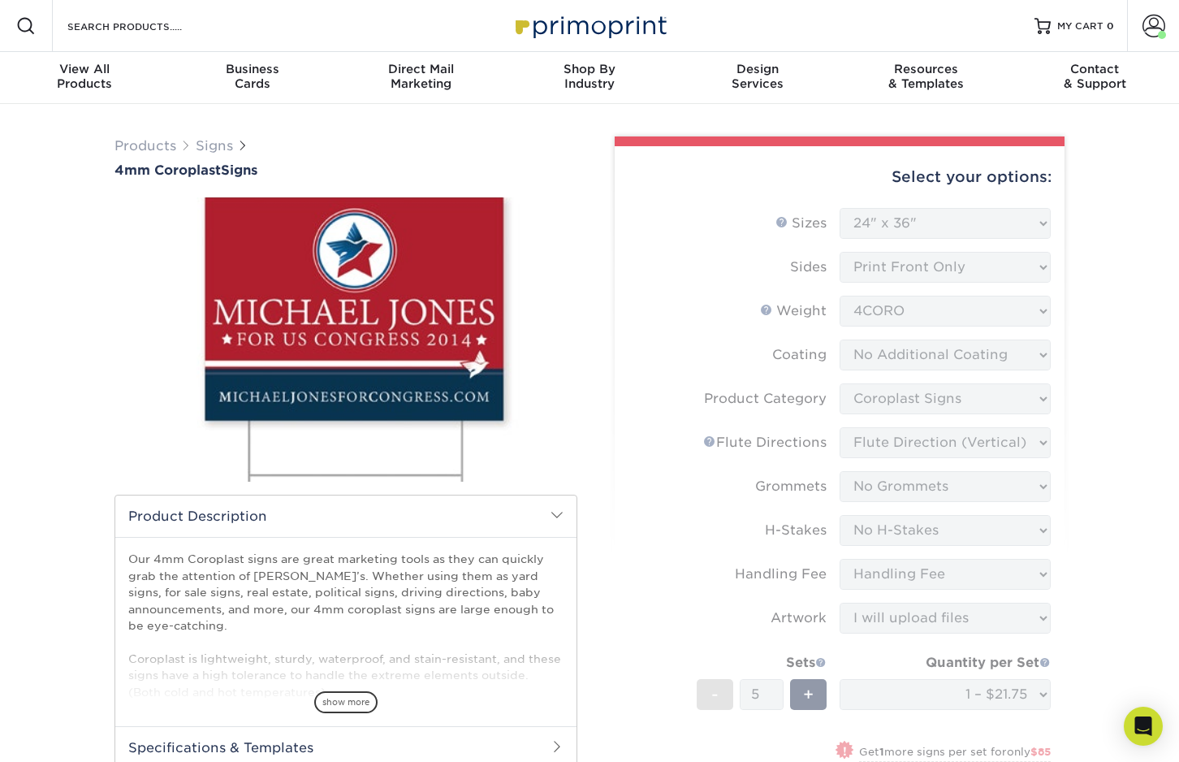
click at [577, 199] on div "Products Signs 4mm Coroplast Signs /" at bounding box center [345, 561] width 487 height 850
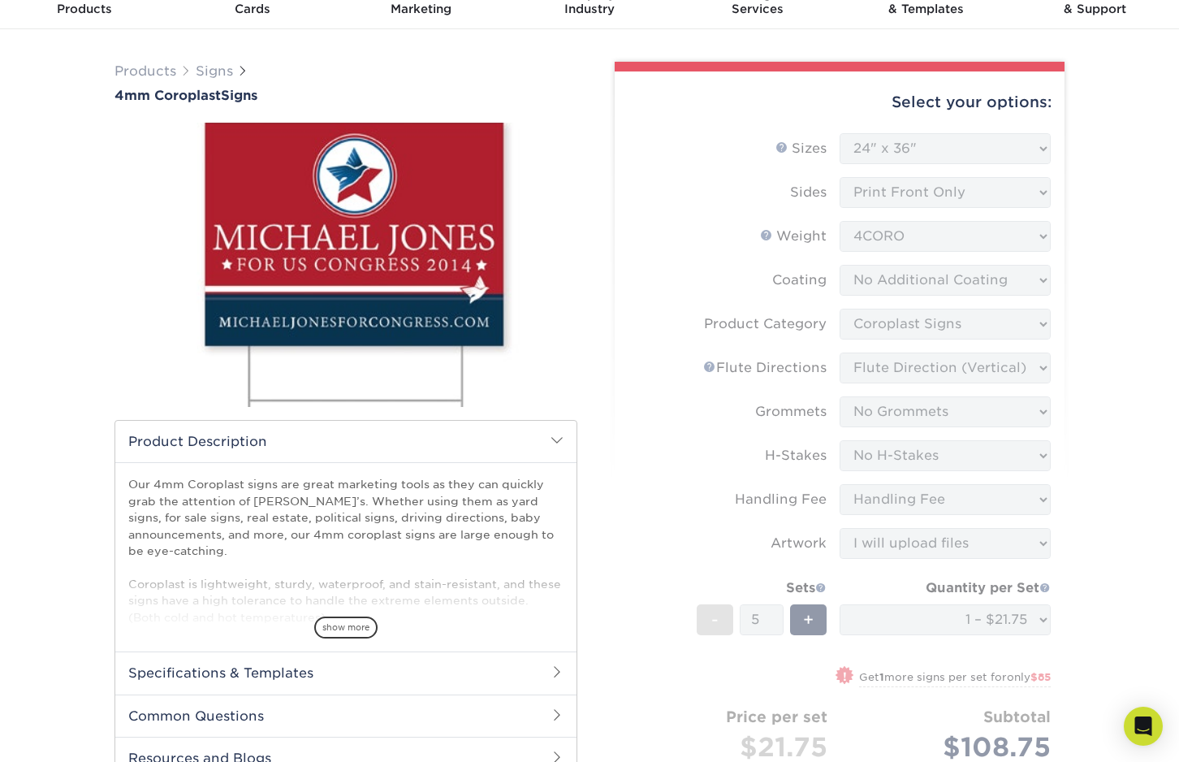
scroll to position [81, 0]
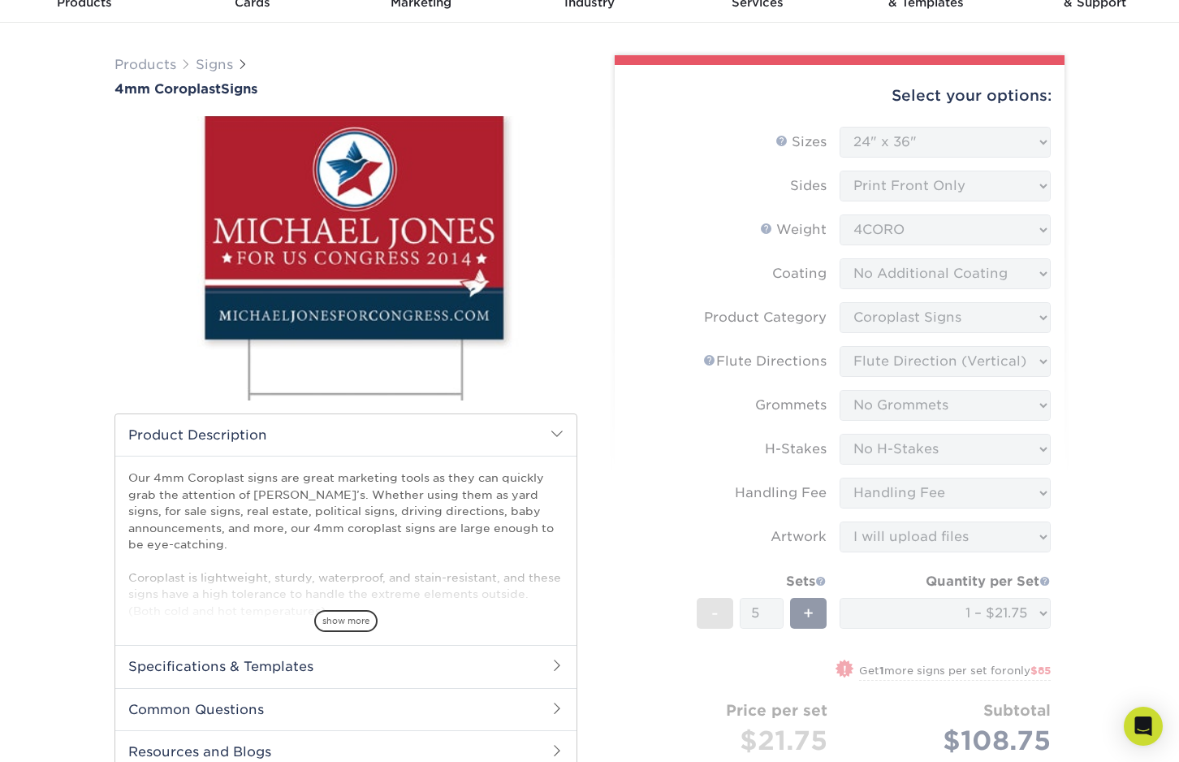
click at [554, 428] on span at bounding box center [556, 433] width 13 height 13
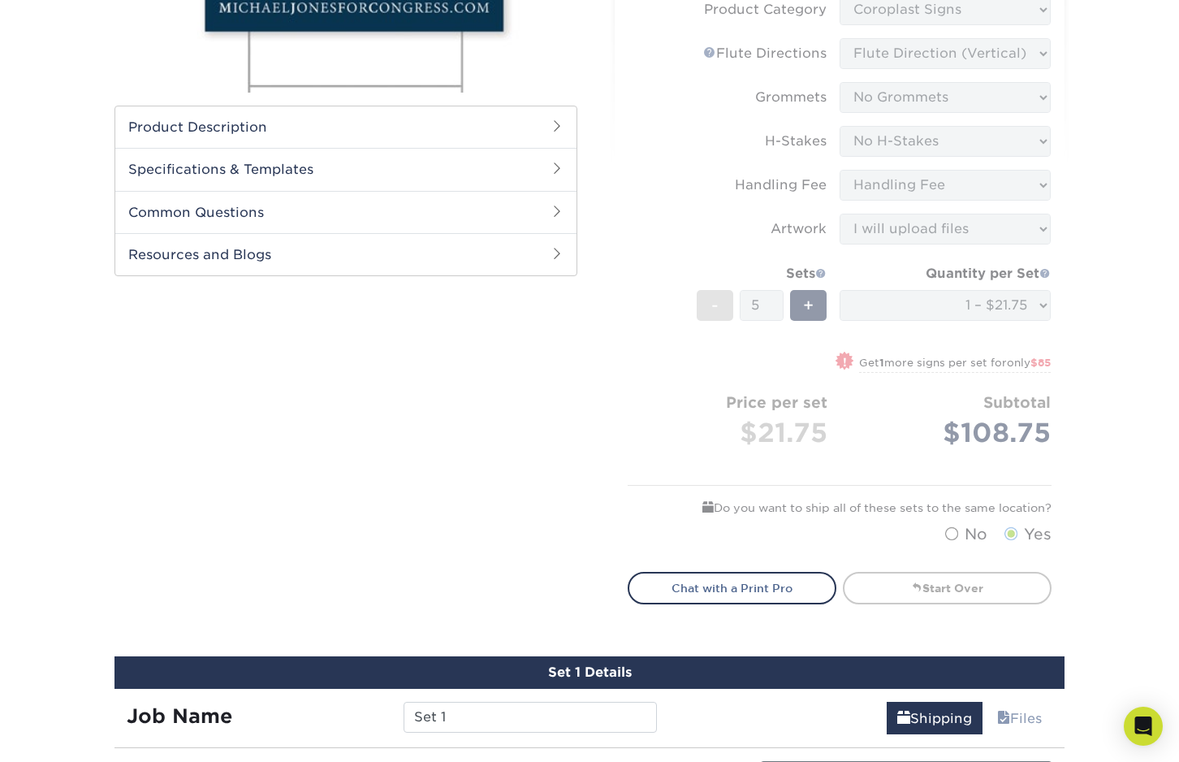
scroll to position [812, 0]
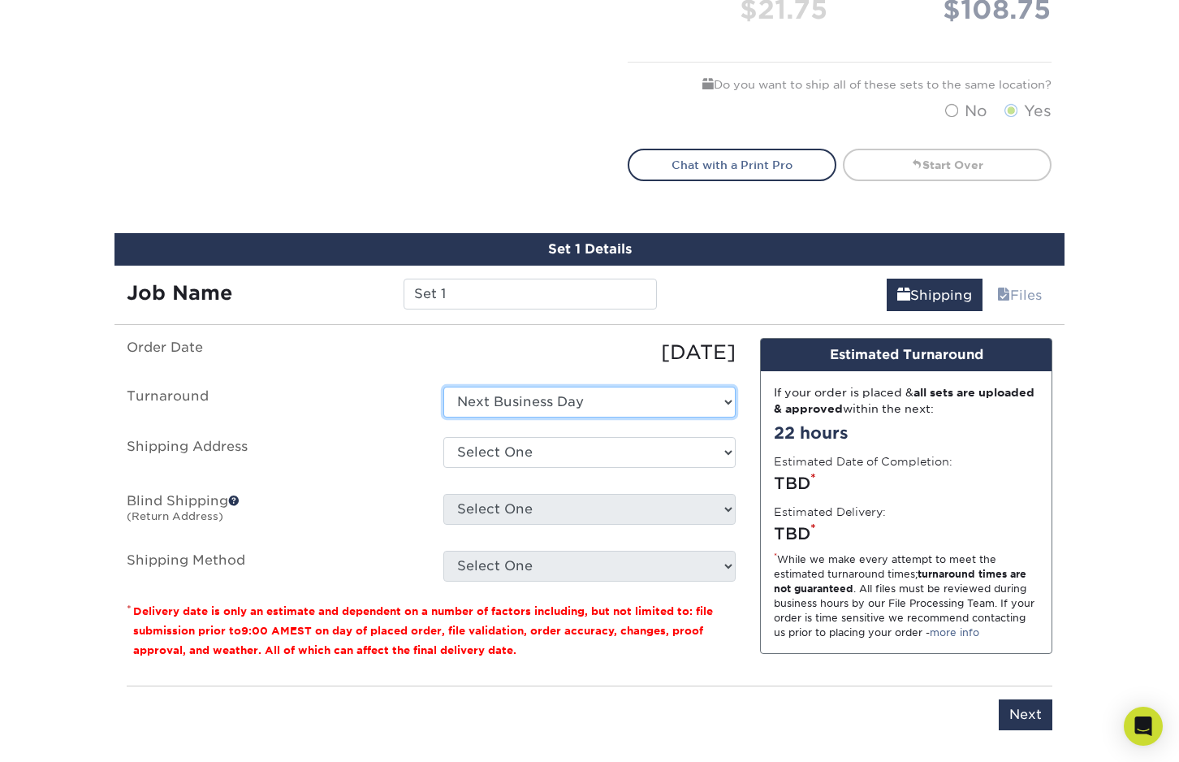
click at [581, 400] on select "Select One Next Business Day" at bounding box center [589, 401] width 292 height 31
click at [443, 386] on select "Select One Next Business Day" at bounding box center [589, 401] width 292 height 31
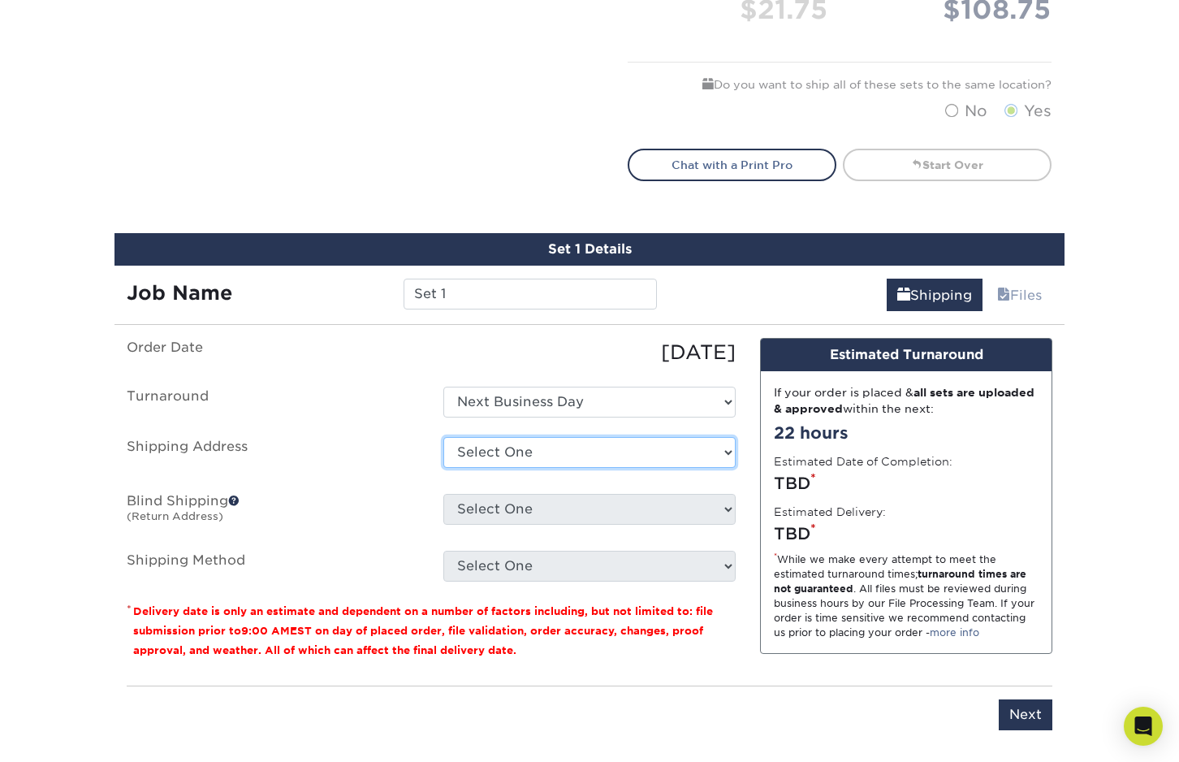
click at [570, 451] on select "Select One 21665 COUNTY ROAD 45, GOSHEN, IN 21665 COUNTY ROAD 45, GOSHEN, IN + …" at bounding box center [589, 452] width 292 height 31
select select "201087"
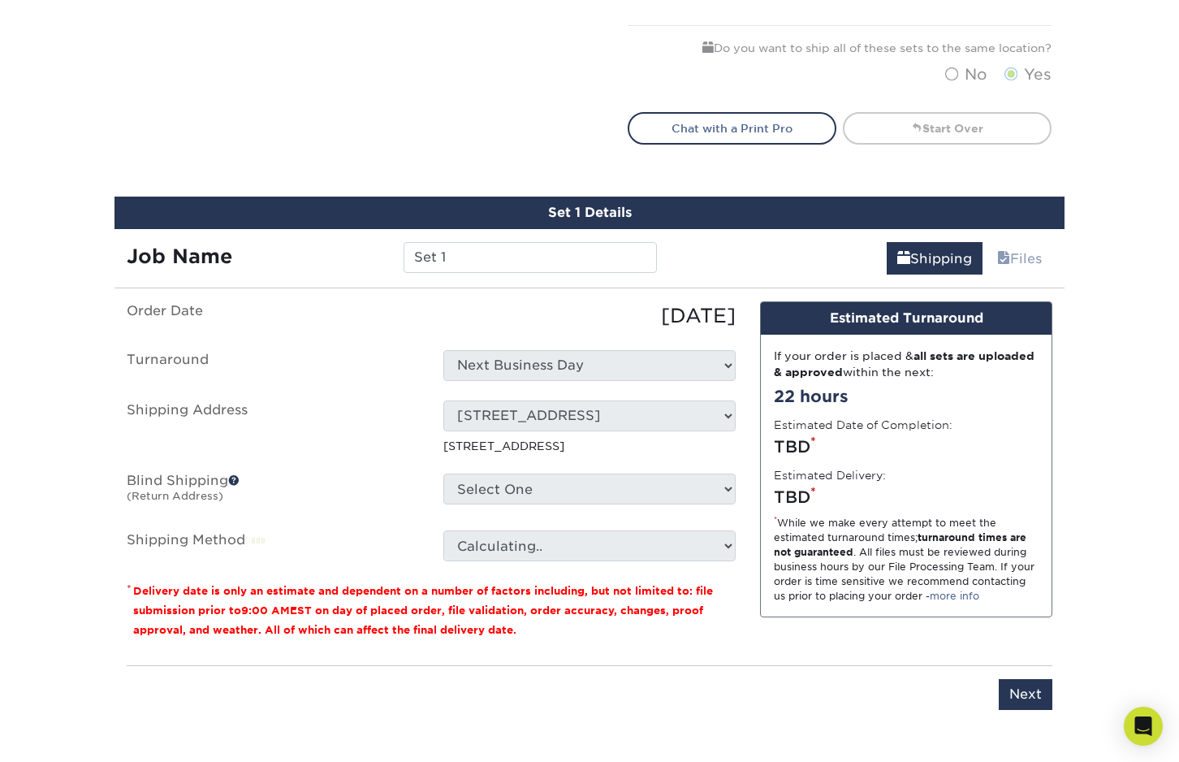
scroll to position [893, 0]
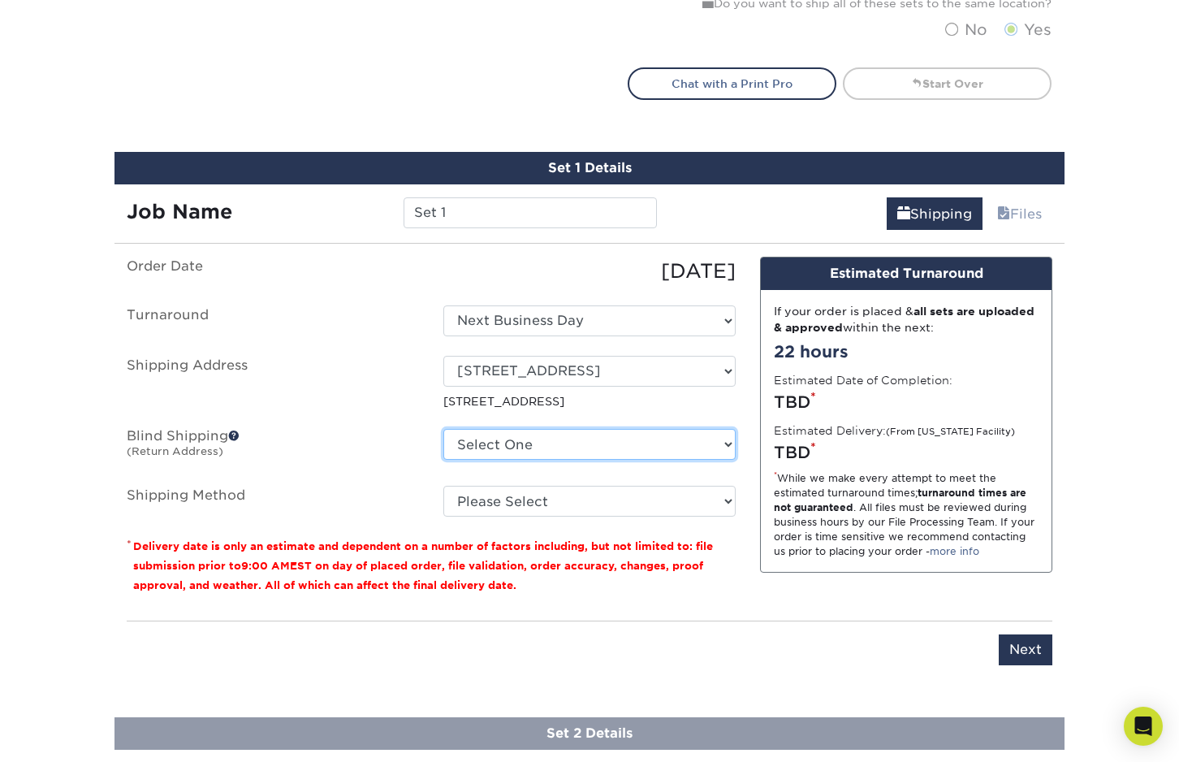
click at [566, 446] on select "Select One 21665 COUNTY ROAD 45, GOSHEN, IN 21665 COUNTY ROAD 45, GOSHEN, IN + …" at bounding box center [589, 444] width 292 height 31
select select "201087"
click at [443, 429] on select "Select One 21665 COUNTY ROAD 45, GOSHEN, IN 21665 COUNTY ROAD 45, GOSHEN, IN + …" at bounding box center [589, 444] width 292 height 31
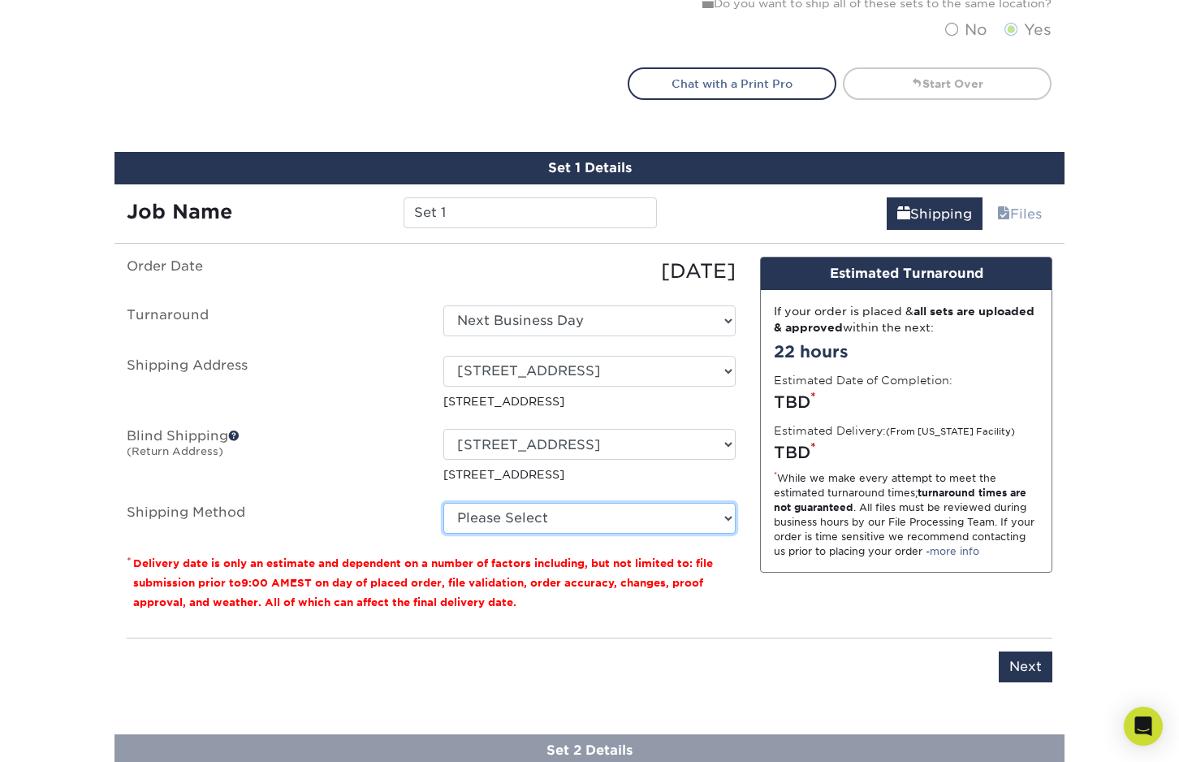
click at [549, 513] on select "Please Select Flat Rate Shipping (+$11.20) Ground Shipping (+$21.77) 3 Day Ship…" at bounding box center [589, 518] width 292 height 31
click at [554, 425] on ul "Order Date 10/03/2025 Turnaround Select One Next Business Day Shipping Address …" at bounding box center [431, 395] width 609 height 277
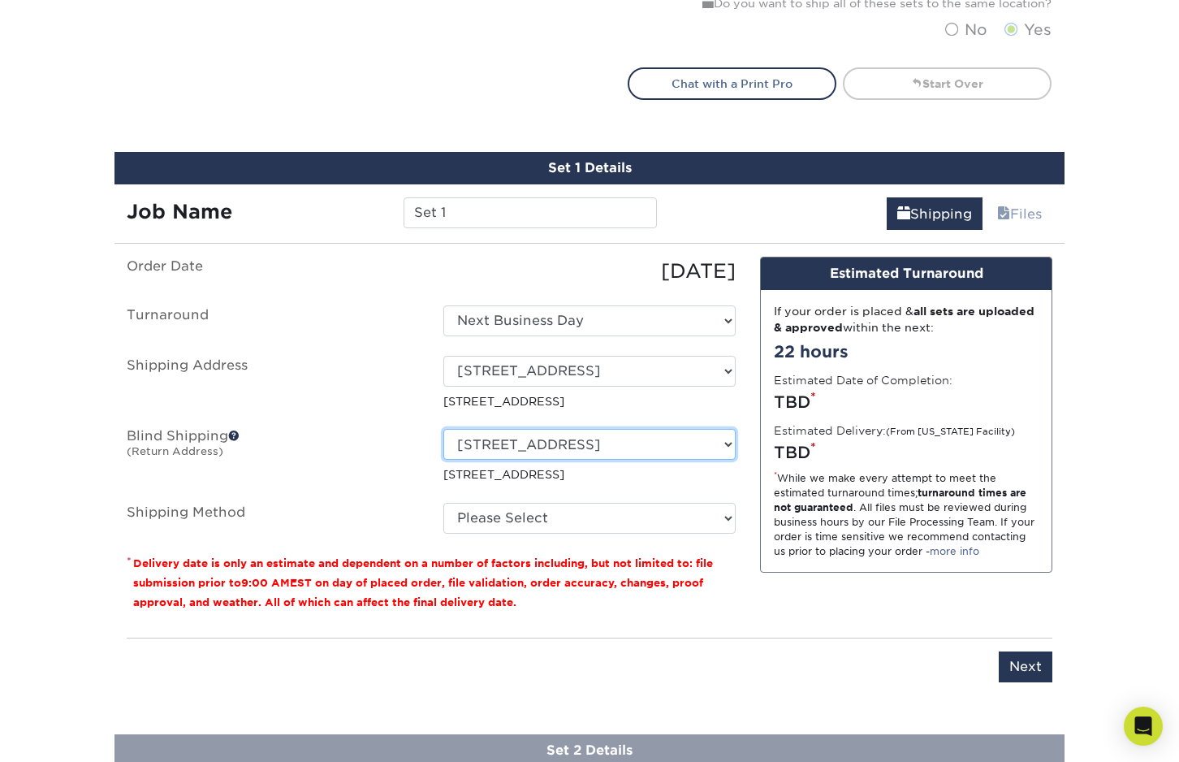
click at [553, 444] on select "Select One 21665 COUNTY ROAD 45, GOSHEN, IN 21665 COUNTY ROAD 45, GOSHEN, IN + …" at bounding box center [589, 444] width 292 height 31
click at [443, 429] on select "Select One 21665 COUNTY ROAD 45, GOSHEN, IN 21665 COUNTY ROAD 45, GOSHEN, IN + …" at bounding box center [589, 444] width 292 height 31
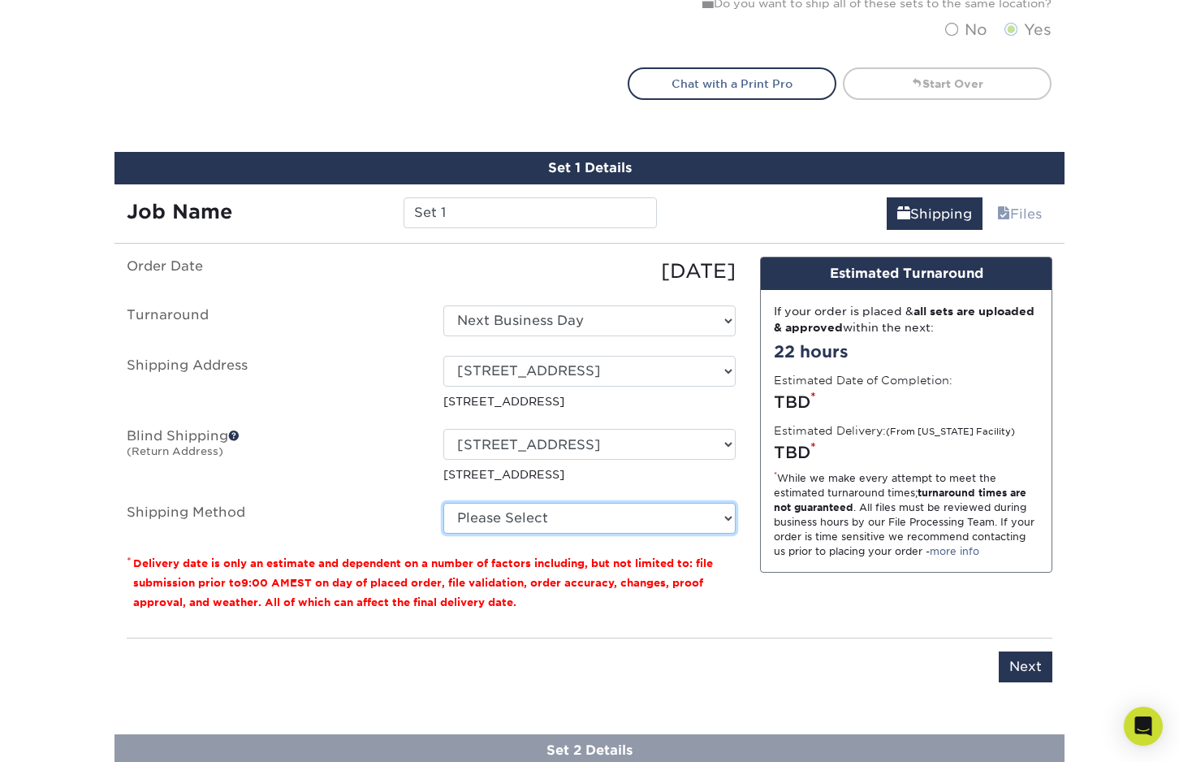
click at [541, 519] on select "Please Select Flat Rate Shipping (+$11.20) Ground Shipping (+$21.77) 3 Day Ship…" at bounding box center [589, 518] width 292 height 31
select select "G4MFLATRATE"
click at [443, 503] on select "Please Select Flat Rate Shipping (+$11.20) Ground Shipping (+$21.77) 3 Day Ship…" at bounding box center [589, 518] width 292 height 31
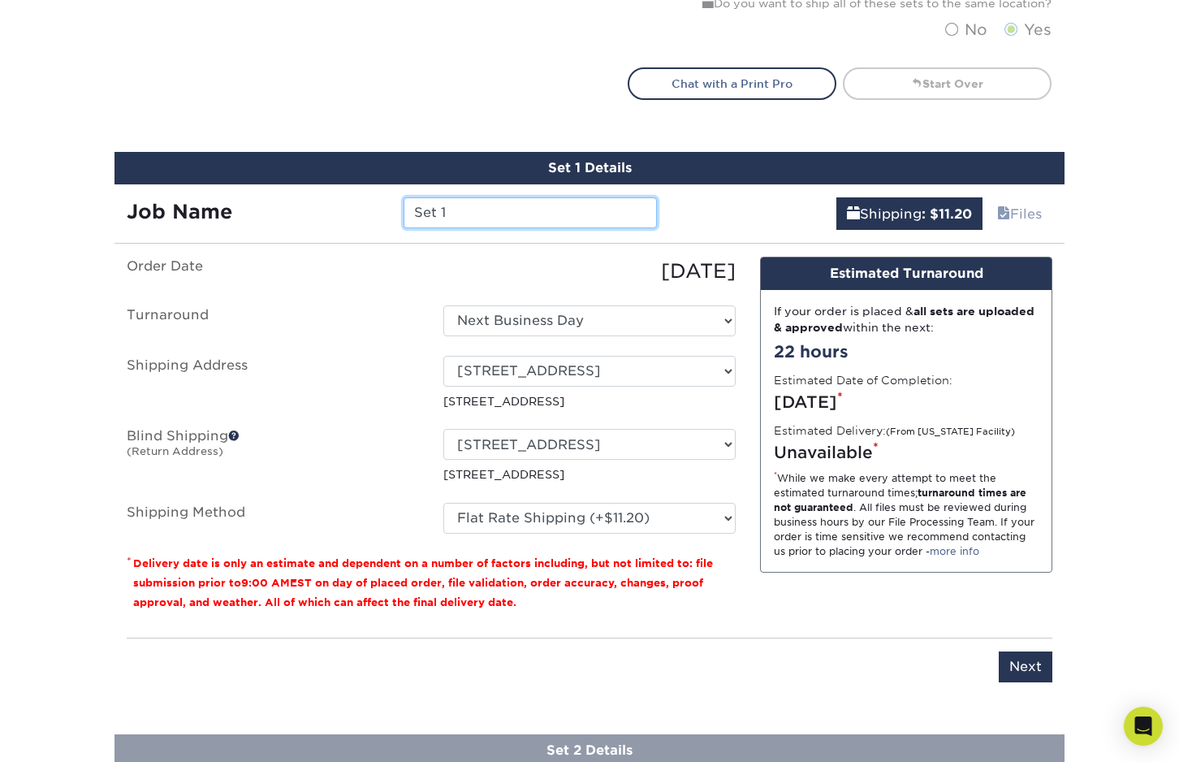
drag, startPoint x: 492, startPoint y: 215, endPoint x: 349, endPoint y: 217, distance: 142.9
click at [349, 217] on div "Job Name Set 1" at bounding box center [391, 212] width 555 height 31
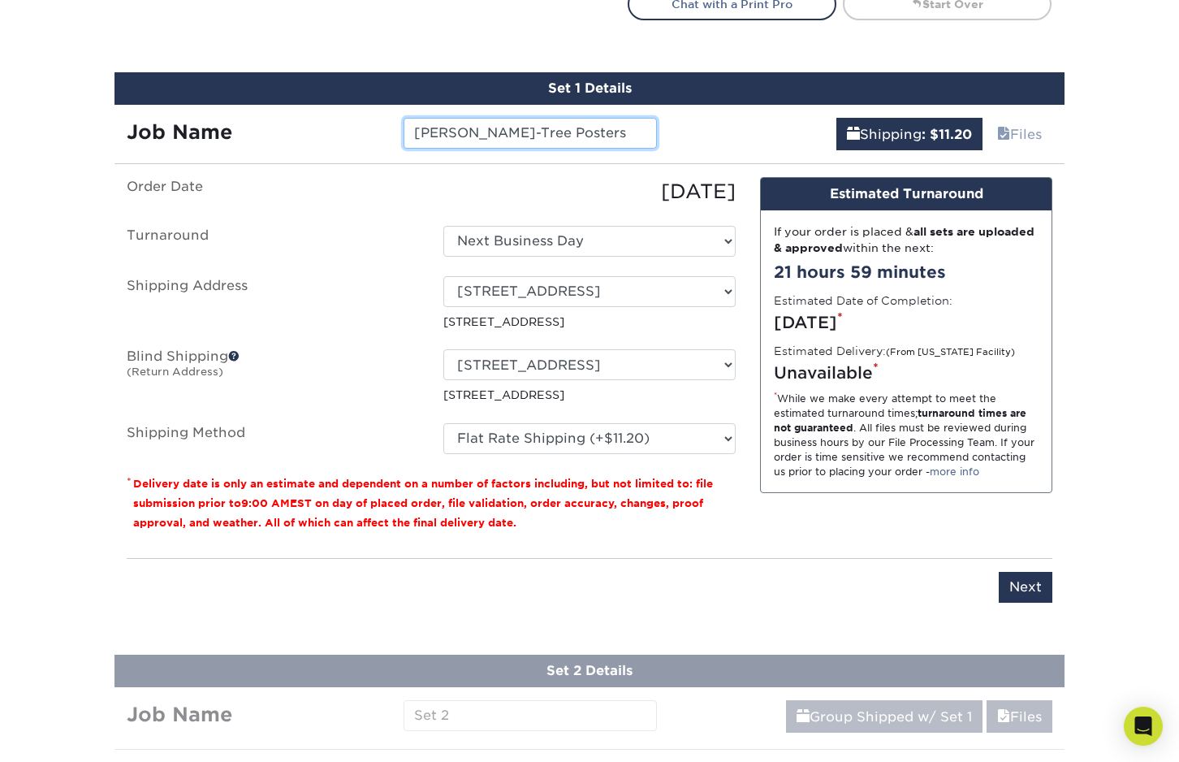
scroll to position [974, 0]
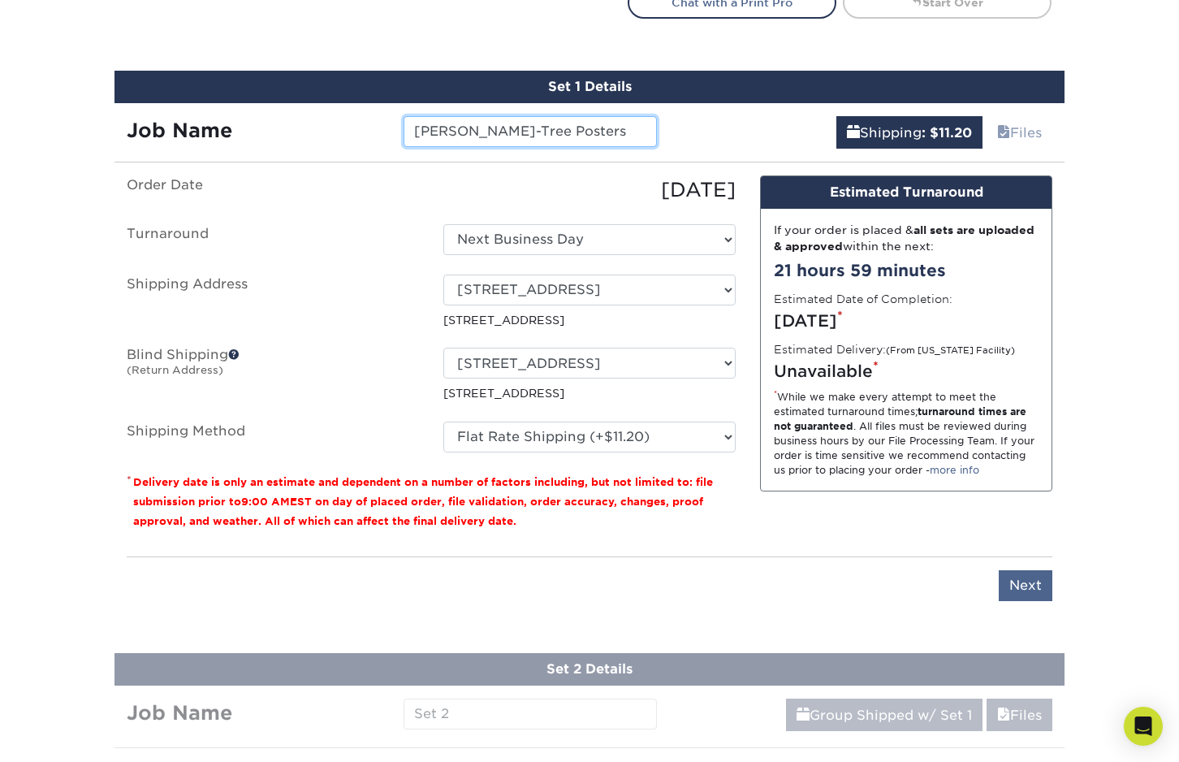
type input "J Frank Schmidt-Tree Posters"
click at [1028, 584] on input "Next" at bounding box center [1026, 585] width 54 height 31
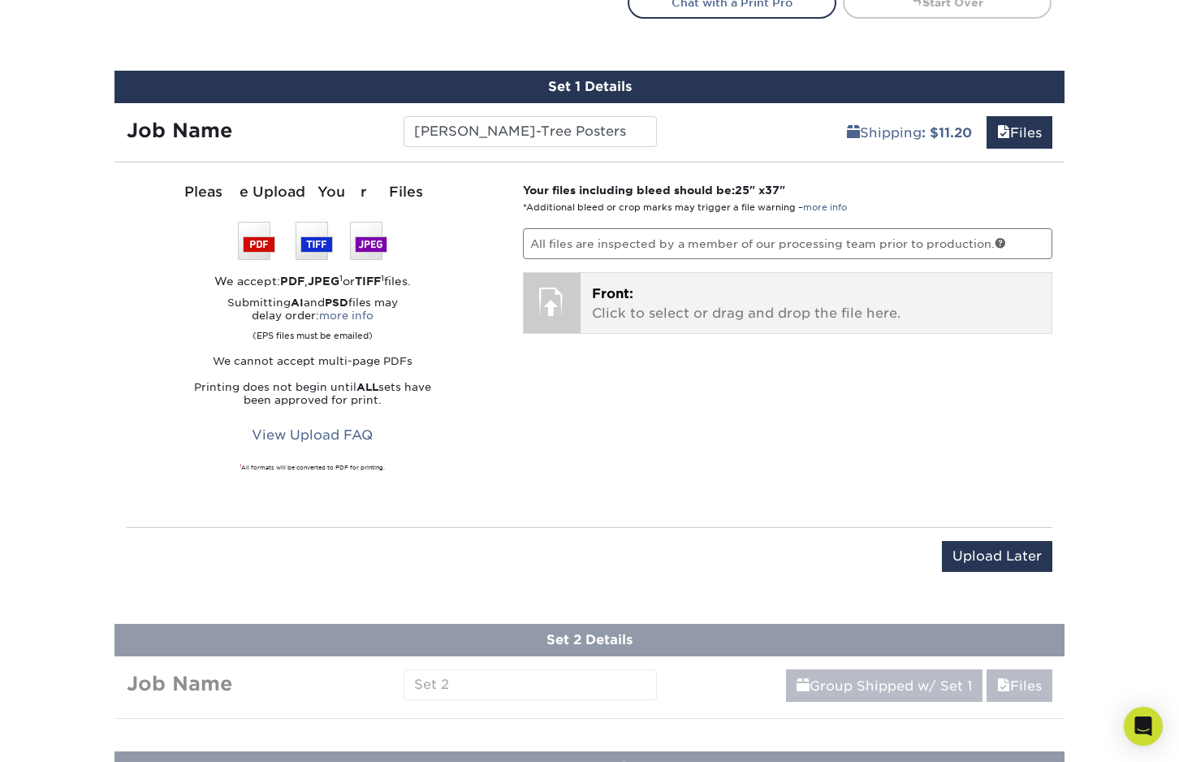
click at [660, 288] on p "Front: Click to select or drag and drop the file here." at bounding box center [816, 303] width 449 height 39
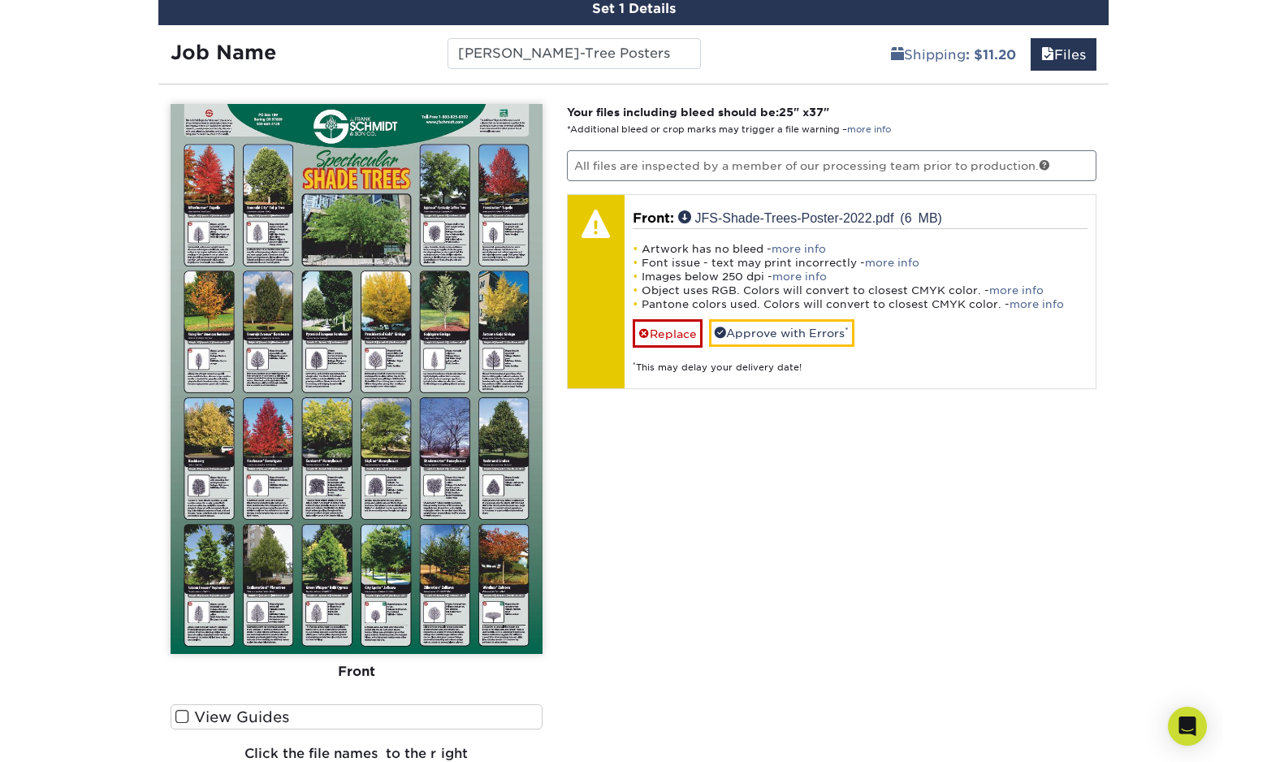
scroll to position [1055, 0]
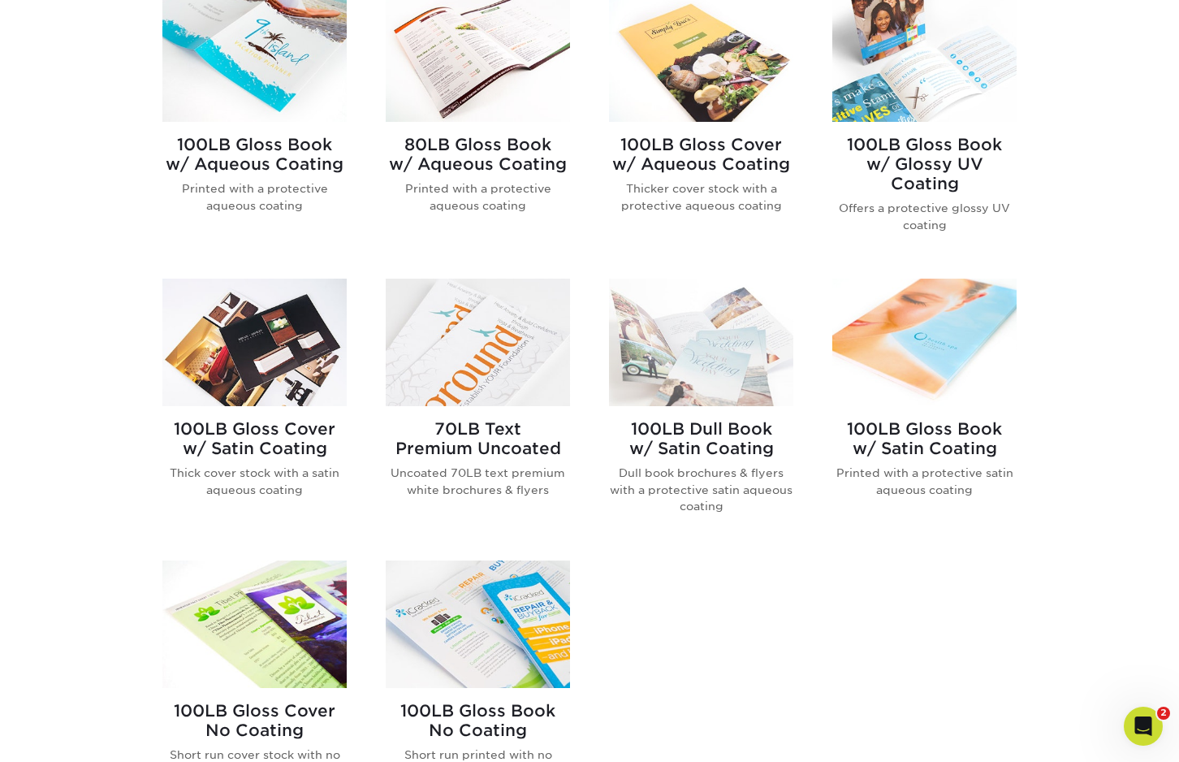
scroll to position [812, 0]
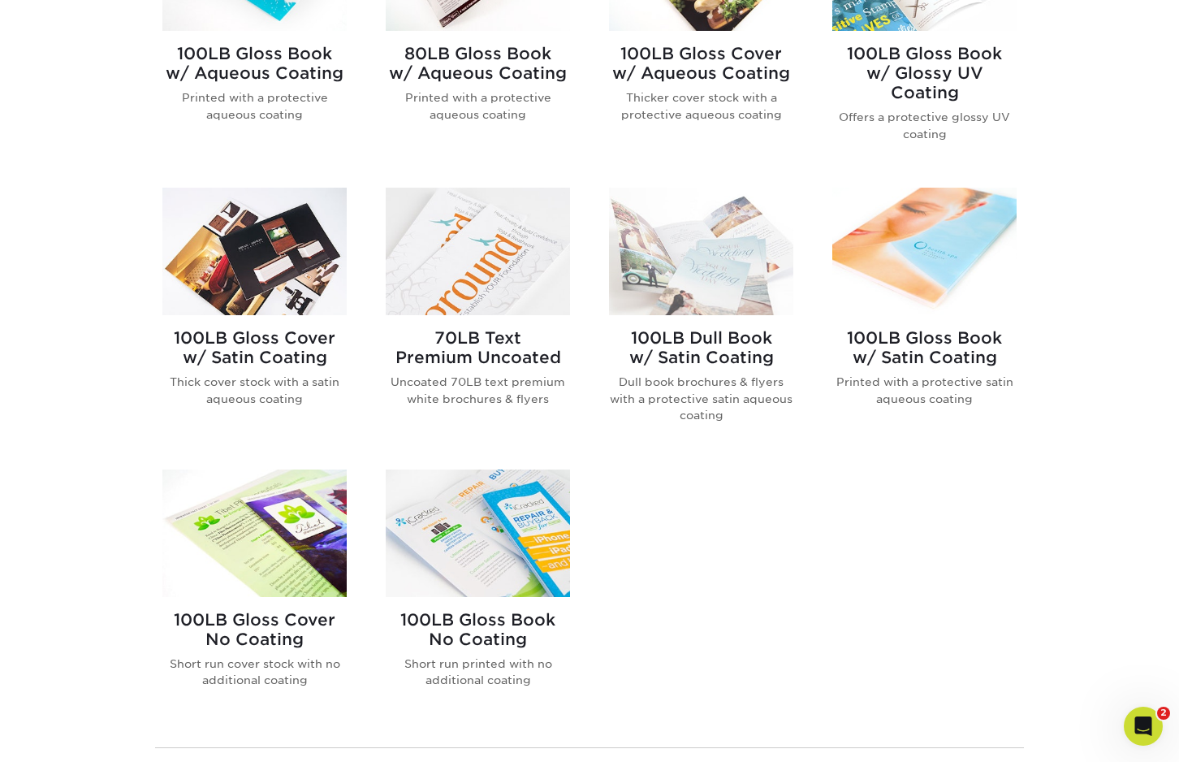
drag, startPoint x: 919, startPoint y: 261, endPoint x: 927, endPoint y: 270, distance: 12.1
click at [927, 270] on img at bounding box center [924, 251] width 184 height 127
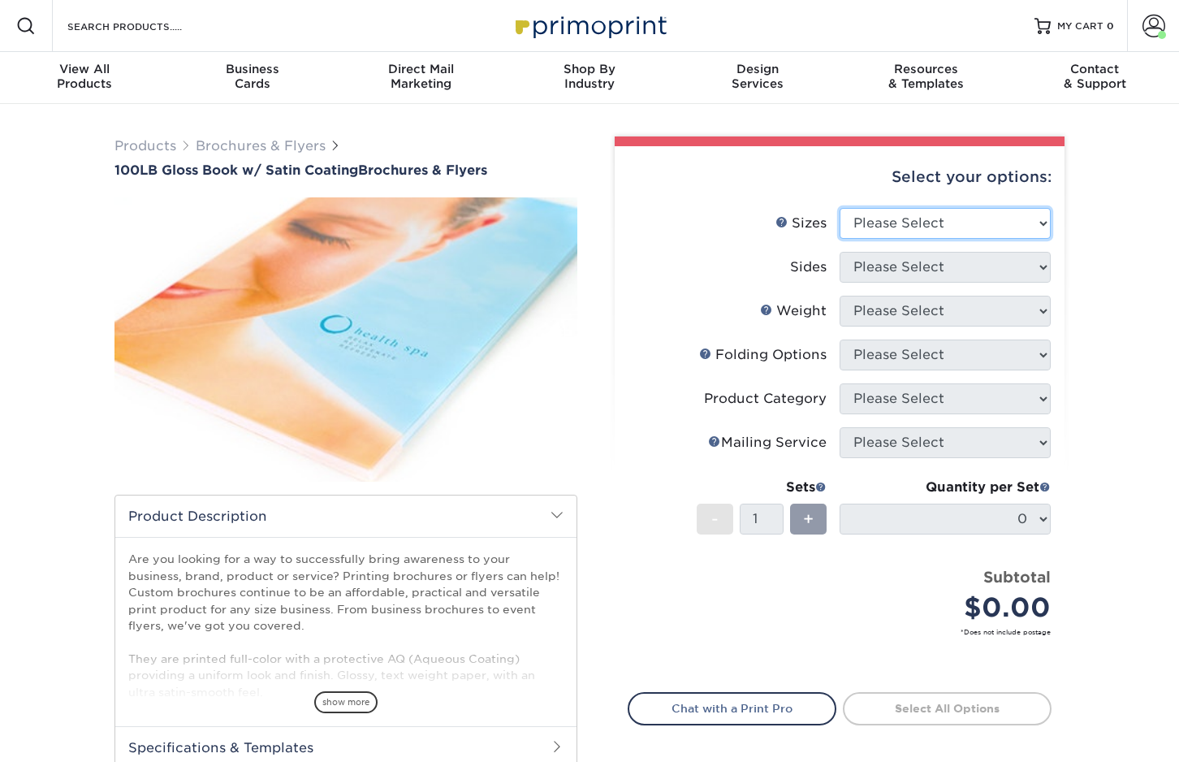
click at [921, 216] on select "Please Select 3.67" x 8.5" 4" x 6" 4" x 8.5" 4" x 9" 4" x 11" 4.25" x 5.5" 4.25…" at bounding box center [945, 223] width 211 height 31
click at [1099, 323] on div "Products Brochures & Flyers 100LB Gloss Book w/ Satin Coating Brochures & Flyer…" at bounding box center [589, 511] width 1179 height 815
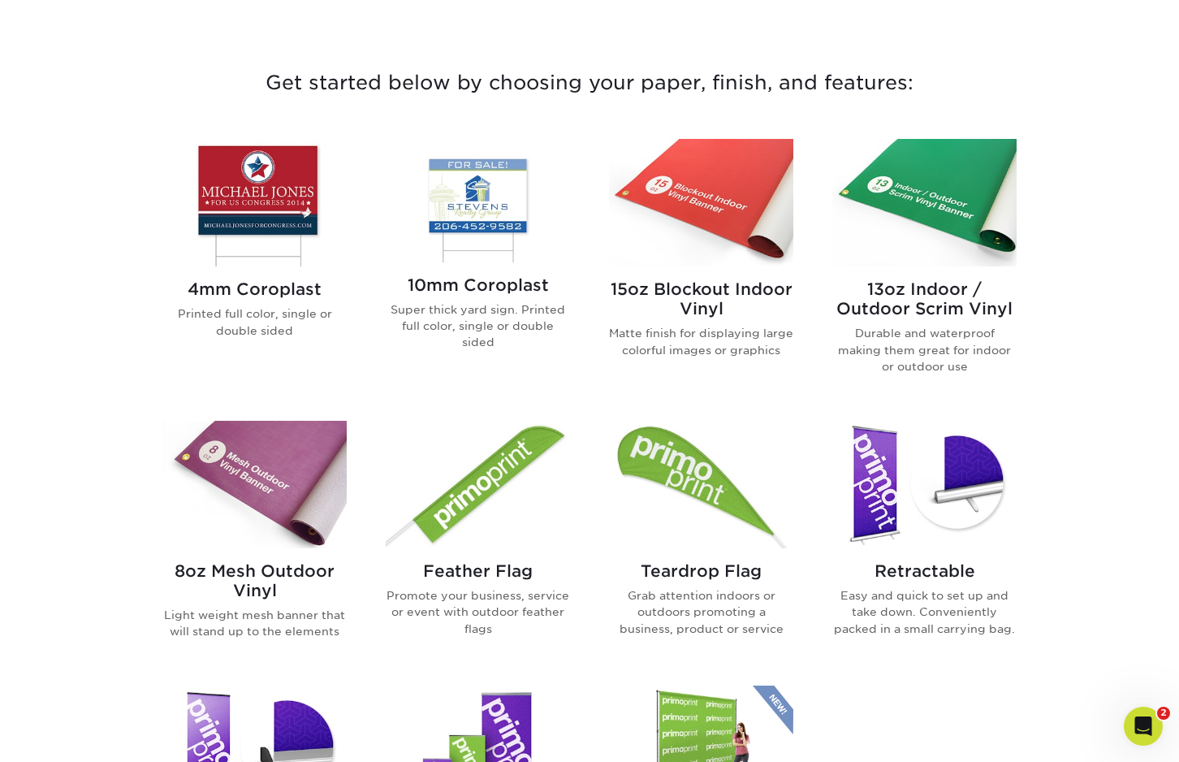
scroll to position [568, 0]
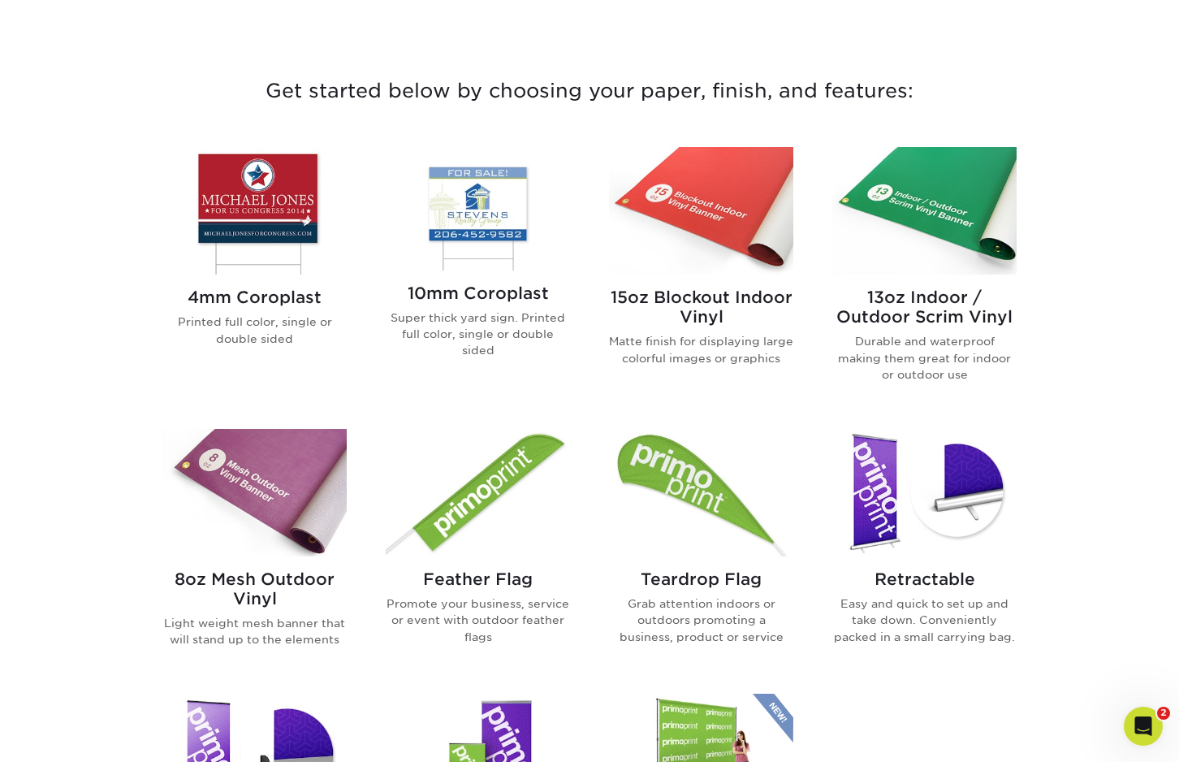
click at [499, 211] on img at bounding box center [478, 208] width 184 height 123
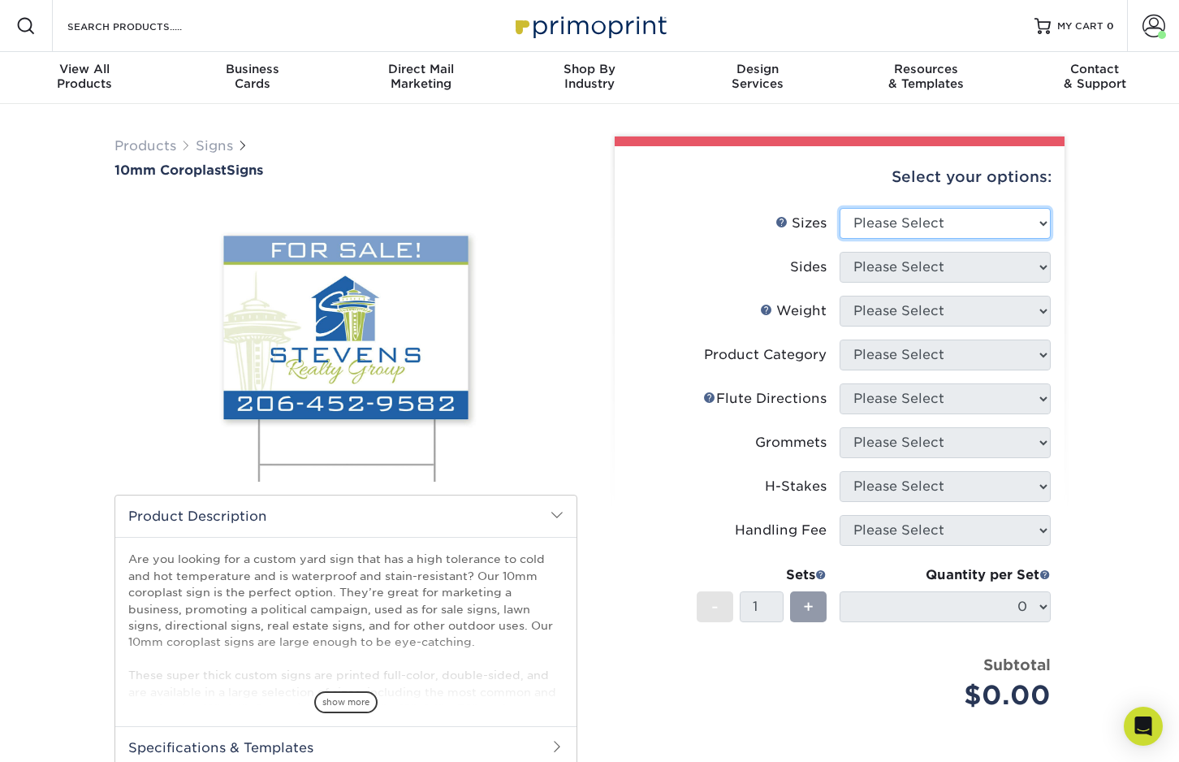
click at [904, 215] on select "Please Select 6" x 12" 10" x 10" 12" x 18" 18" x 24" 24" x 24" 24" x 36"" at bounding box center [945, 223] width 211 height 31
select select "24.00x36.00"
click at [840, 208] on select "Please Select 6" x 12" 10" x 10" 12" x 18" 18" x 24" 24" x 24" 24" x 36"" at bounding box center [945, 223] width 211 height 31
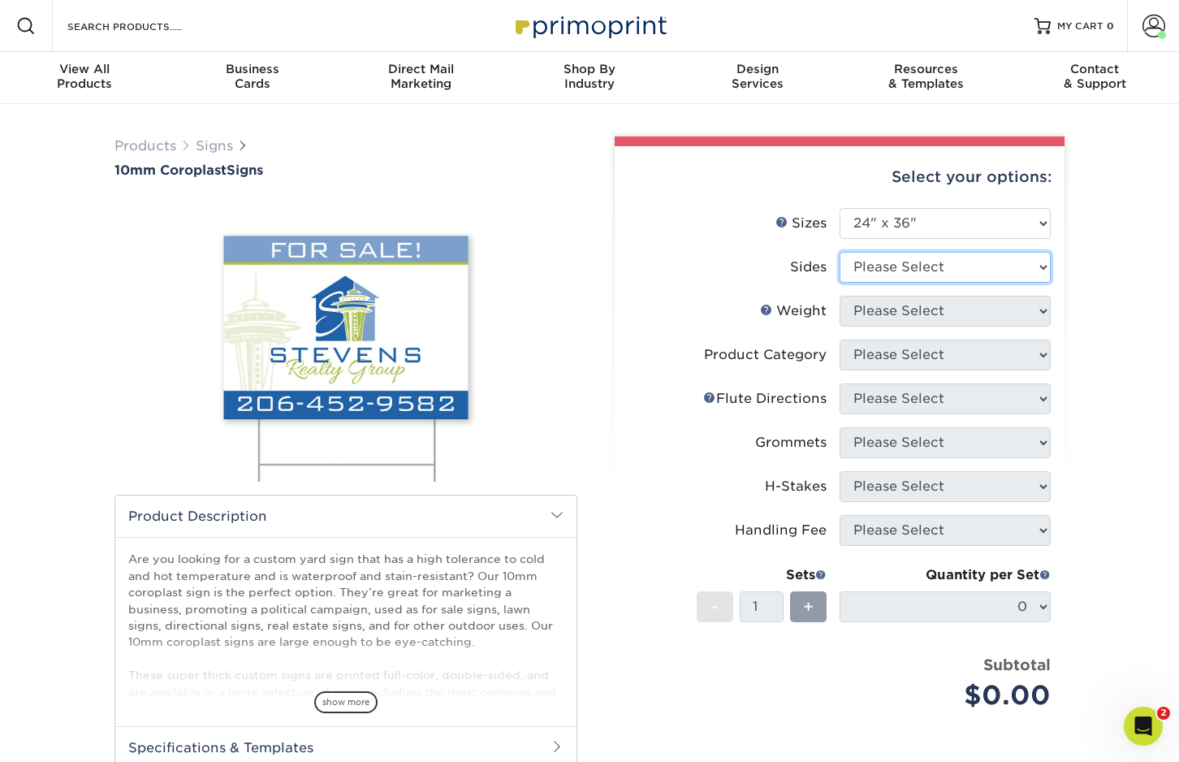
click at [914, 267] on select "Please Select Print Both Sides Print Front Only" at bounding box center [945, 267] width 211 height 31
select select "32d3c223-f82c-492b-b915-ba065a00862f"
click at [840, 252] on select "Please Select Print Both Sides Print Front Only" at bounding box center [945, 267] width 211 height 31
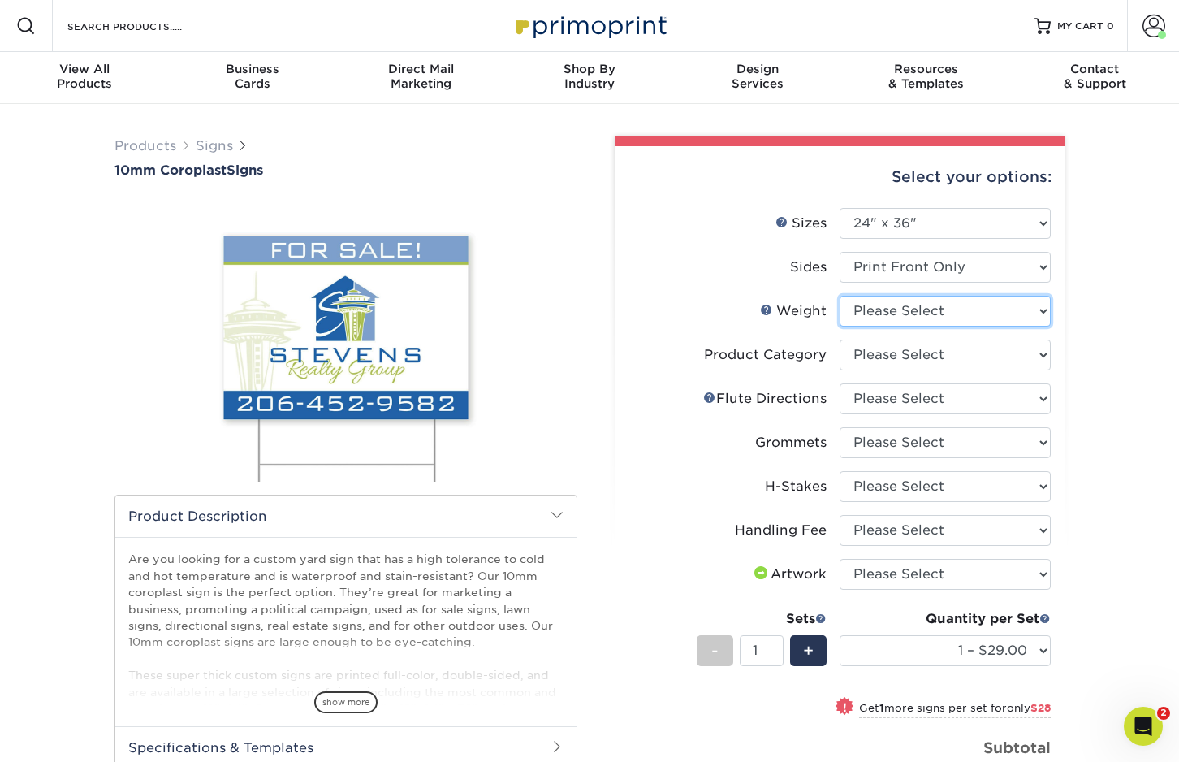
click at [913, 317] on select "Please Select 10CORO" at bounding box center [945, 311] width 211 height 31
select select "10CORO"
click at [840, 296] on select "Please Select 10CORO" at bounding box center [945, 311] width 211 height 31
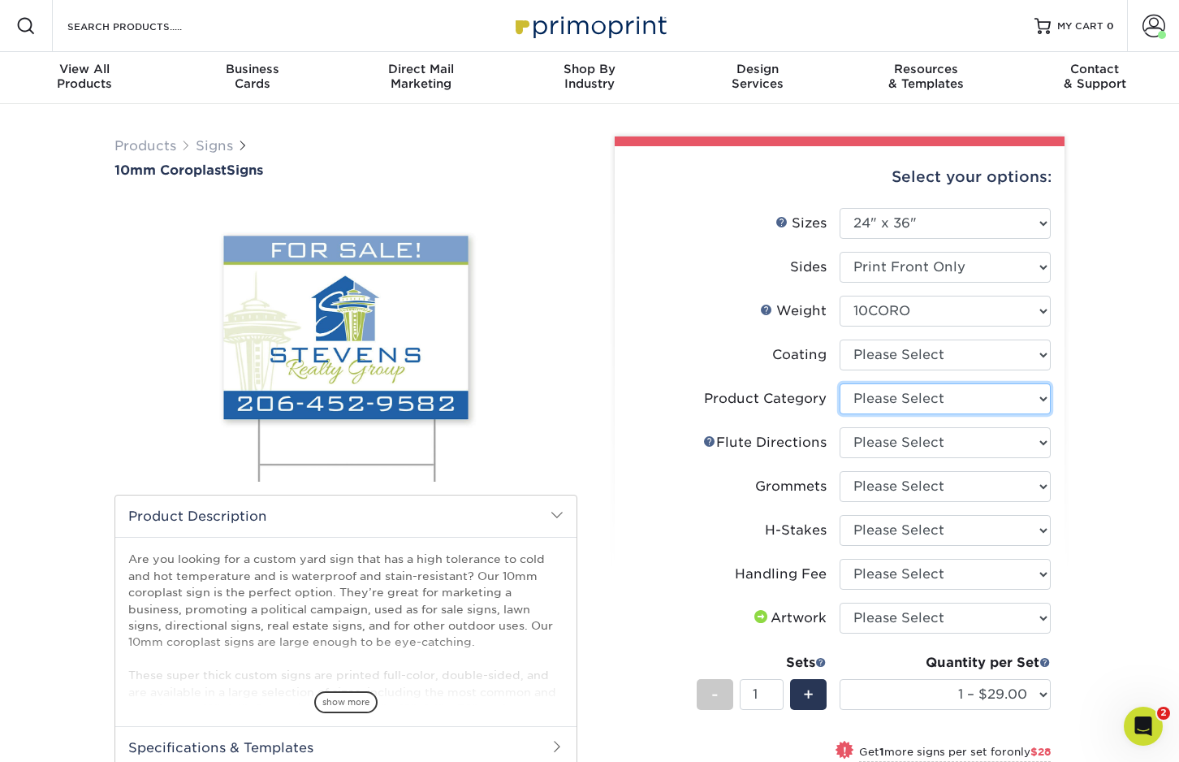
click at [906, 395] on select "Please Select Coroplast Signs" at bounding box center [945, 398] width 211 height 31
select select "b3582ed5-6912-492c-8440-2cc51afdb8e1"
click at [840, 383] on select "Please Select Coroplast Signs" at bounding box center [945, 398] width 211 height 31
click at [917, 441] on select "Please Select Flute Direction (Horizontal) Flute Direction (Vertical)" at bounding box center [945, 442] width 211 height 31
select select "b9474d6d-25b7-40b8-b284-85b7690982f8"
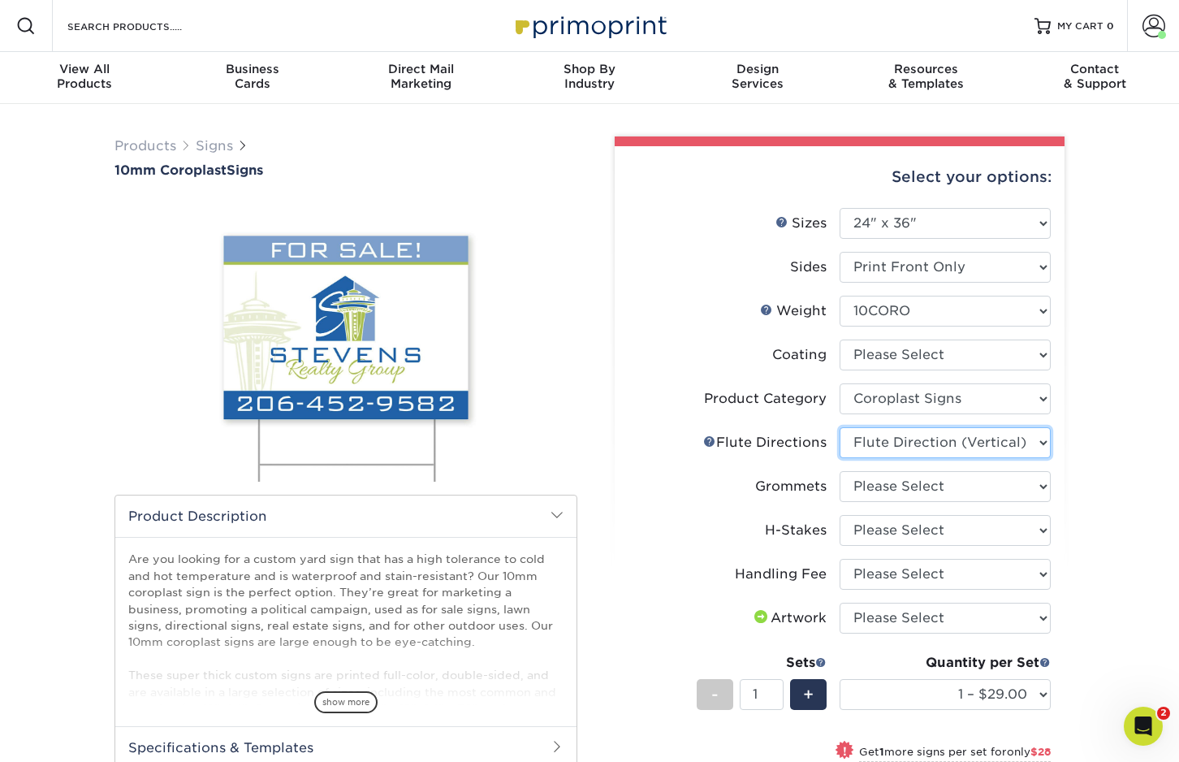
click at [840, 427] on select "Please Select Flute Direction (Horizontal) Flute Direction (Vertical)" at bounding box center [945, 442] width 211 height 31
click at [920, 493] on select "Please Select No Grommets Yes, Grommet All 4 Corners Yes, Grommets Top Corners …" at bounding box center [945, 486] width 211 height 31
select select "90d329df-db80-4206-b821-ff9d3f363977"
click at [840, 471] on select "Please Select No Grommets Yes, Grommet All 4 Corners Yes, Grommets Top Corners …" at bounding box center [945, 486] width 211 height 31
click at [936, 533] on select "Please Select No H-Stakes Yes H-Stakes (Heavy Duty)" at bounding box center [945, 530] width 211 height 31
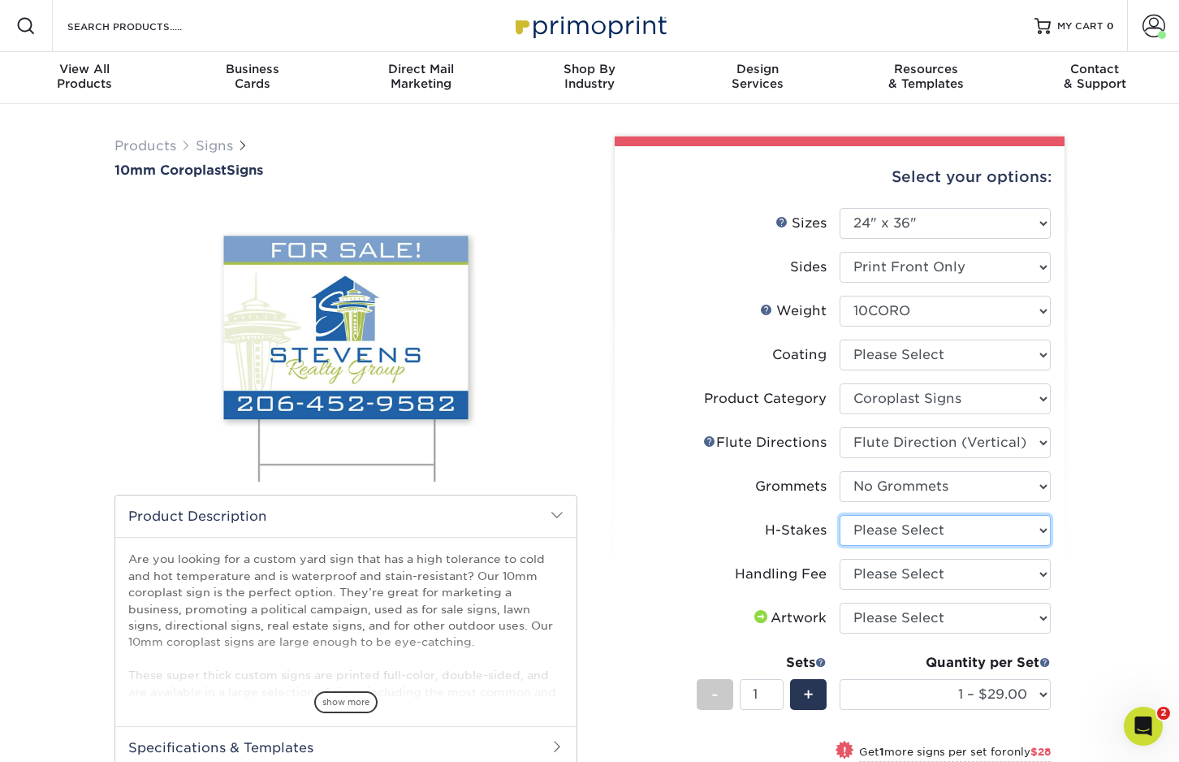
select select "aec992a9-897e-40ed-b45c-8ce74849ba63"
click at [840, 515] on select "Please Select No H-Stakes Yes H-Stakes (Heavy Duty)" at bounding box center [945, 530] width 211 height 31
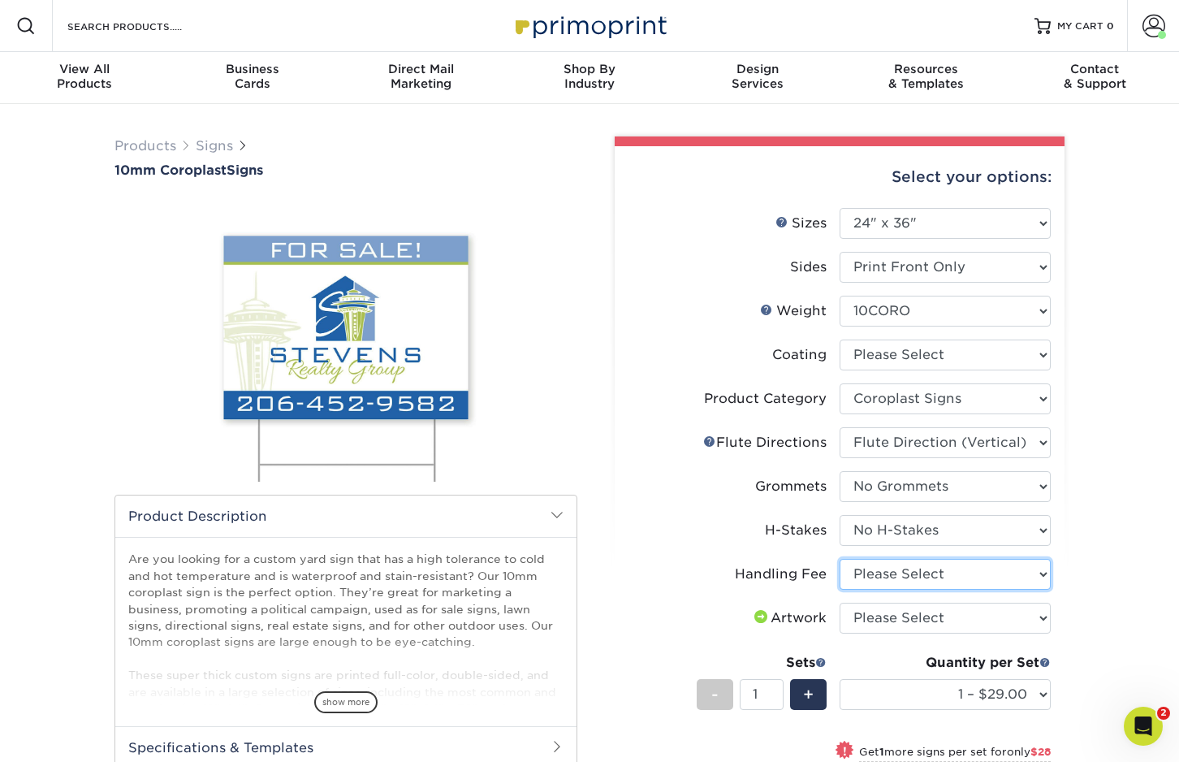
click at [939, 576] on select "Please Select Handling Fee" at bounding box center [945, 574] width 211 height 31
select select "ab74c079-444c-4260-ae6a-e09bdee8073c"
click at [840, 559] on select "Please Select Handling Fee" at bounding box center [945, 574] width 211 height 31
click at [937, 611] on select "Please Select I will upload files I need a design - $50" at bounding box center [945, 617] width 211 height 31
select select "upload"
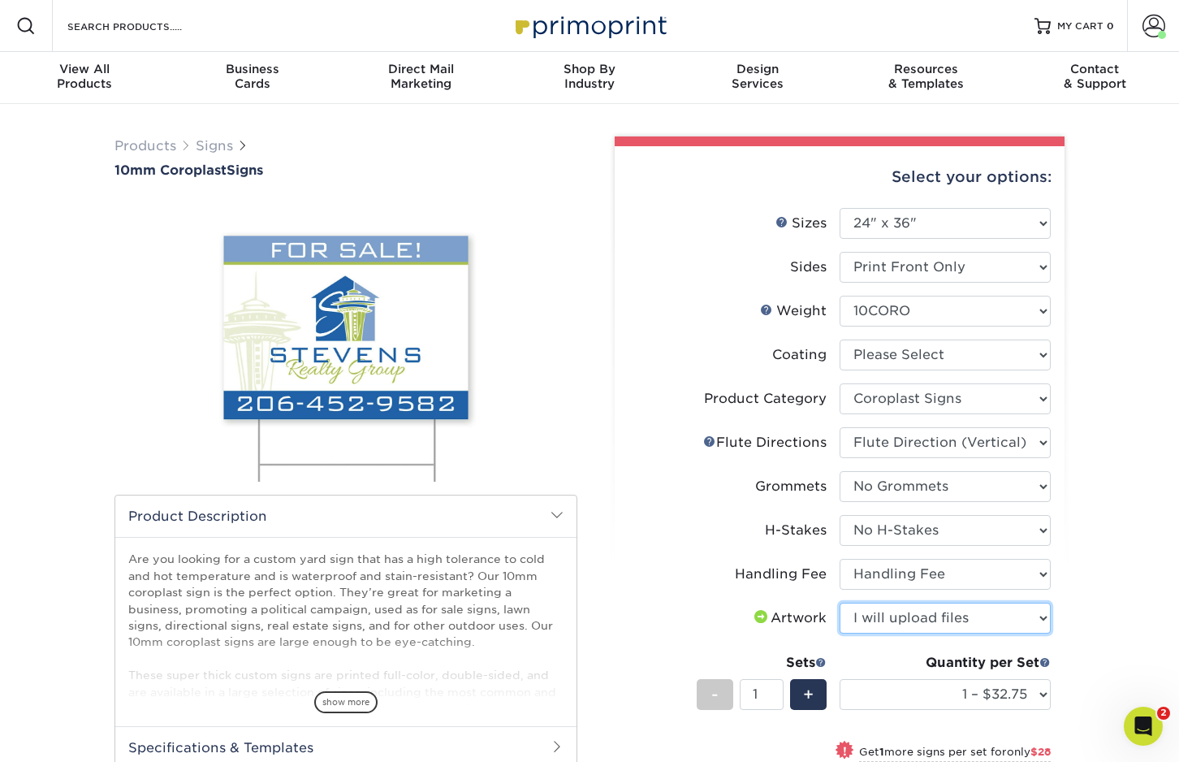
click at [840, 602] on select "Please Select I will upload files I need a design - $50" at bounding box center [945, 617] width 211 height 31
click at [1114, 626] on div "Products Signs 10mm Coroplast Signs /" at bounding box center [589, 593] width 1179 height 978
click at [904, 313] on select "Please Select 10CORO" at bounding box center [945, 311] width 211 height 31
